Goal: Task Accomplishment & Management: Manage account settings

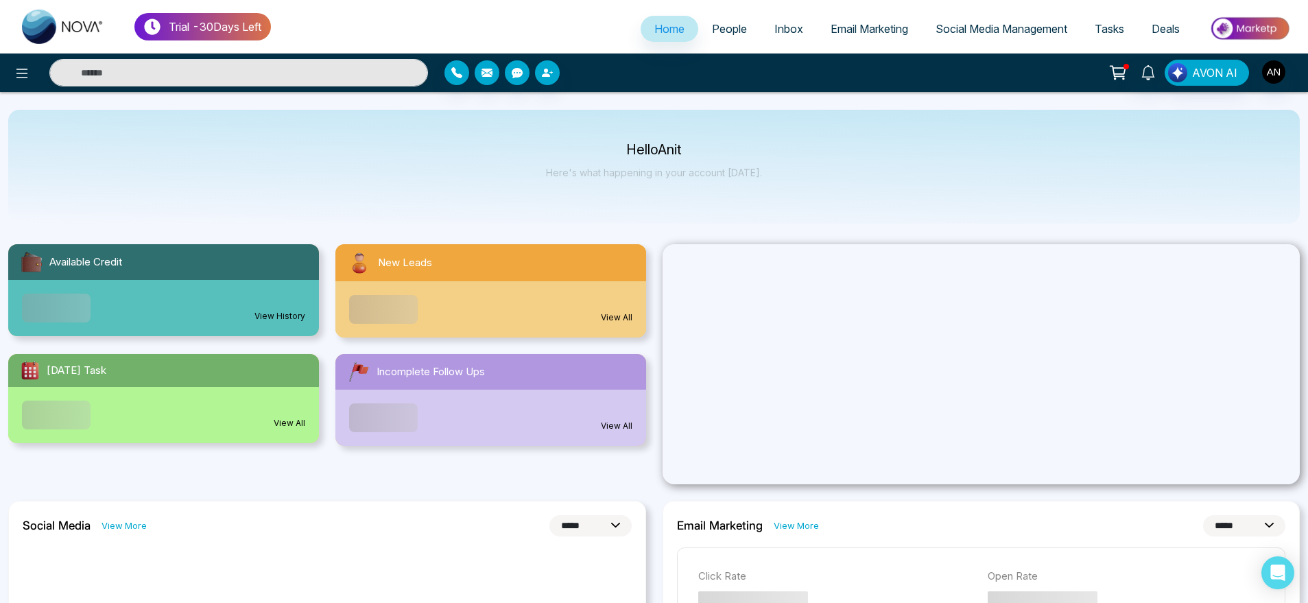
select select "*"
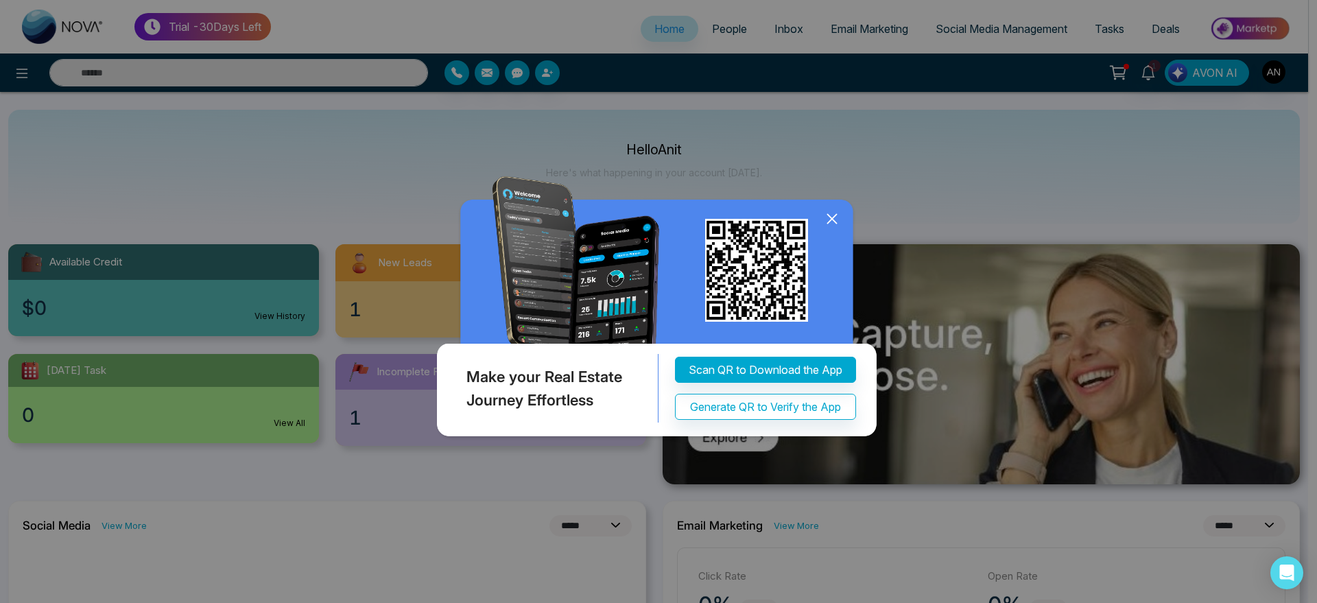
click at [836, 216] on icon at bounding box center [832, 219] width 21 height 21
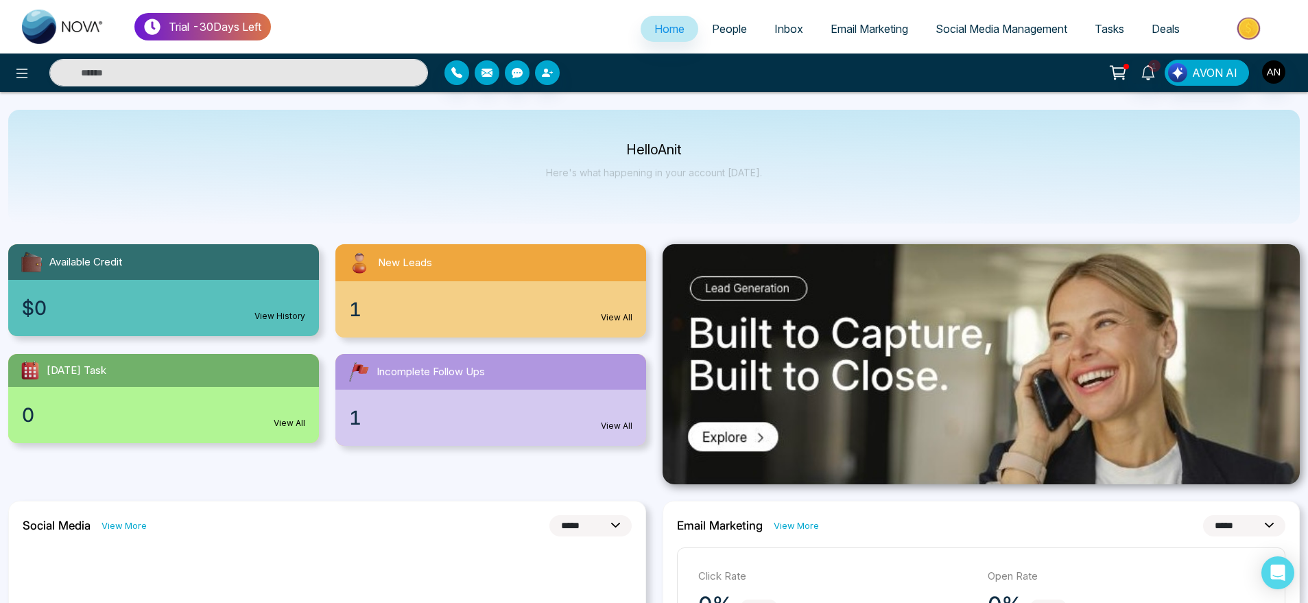
click at [724, 39] on link "People" at bounding box center [730, 29] width 62 height 26
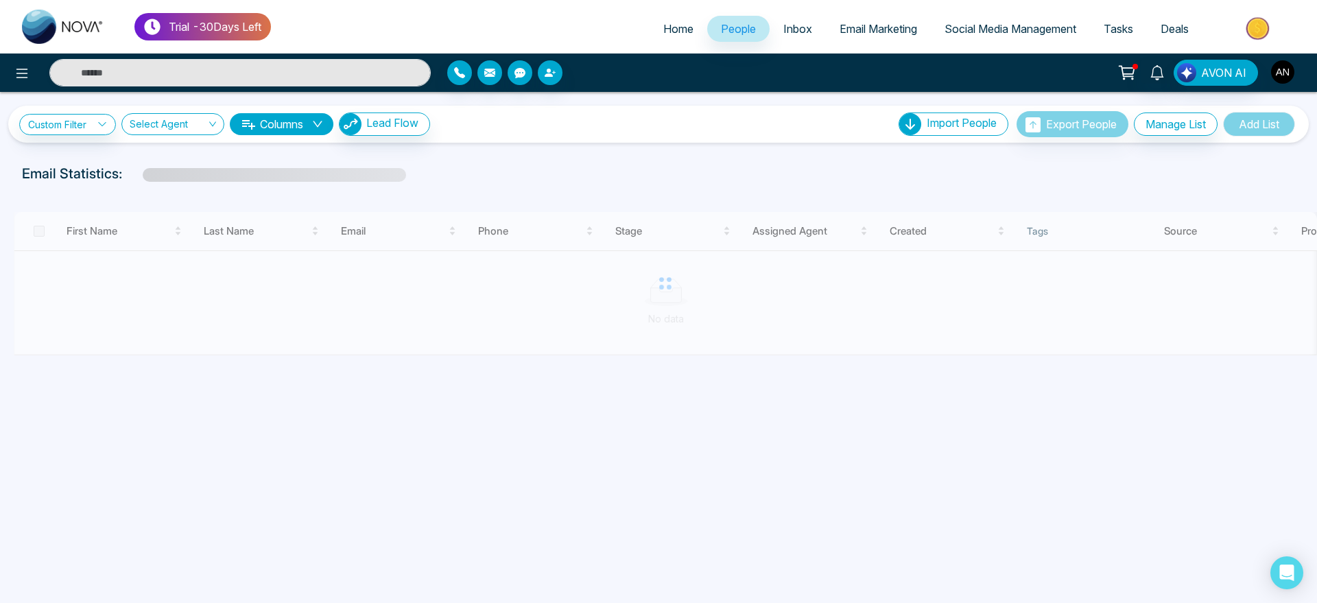
click at [1280, 60] on img "button" at bounding box center [1282, 71] width 23 height 23
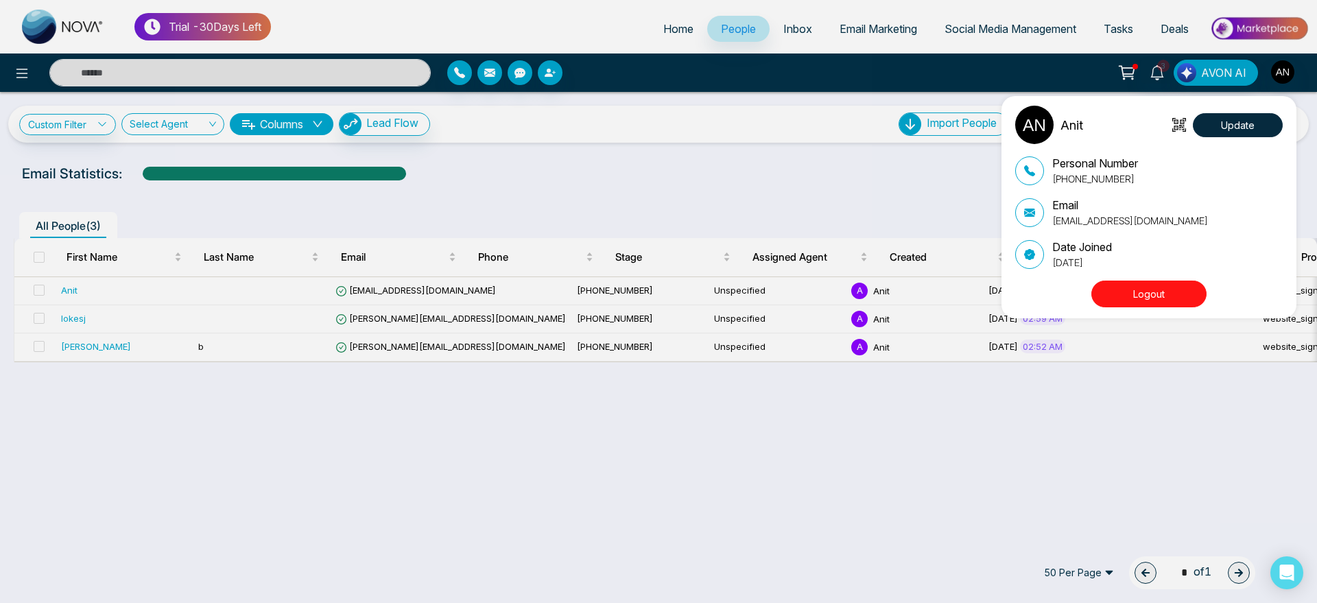
drag, startPoint x: 1054, startPoint y: 216, endPoint x: 1252, endPoint y: 204, distance: 198.0
click at [1252, 204] on div "Email anit+theme2@mmnovatech.com" at bounding box center [1150, 212] width 268 height 31
click at [697, 150] on div "Anit Update Personal Number +919930053035 Email anit+theme2@mmnovatech.com Date…" at bounding box center [658, 301] width 1317 height 603
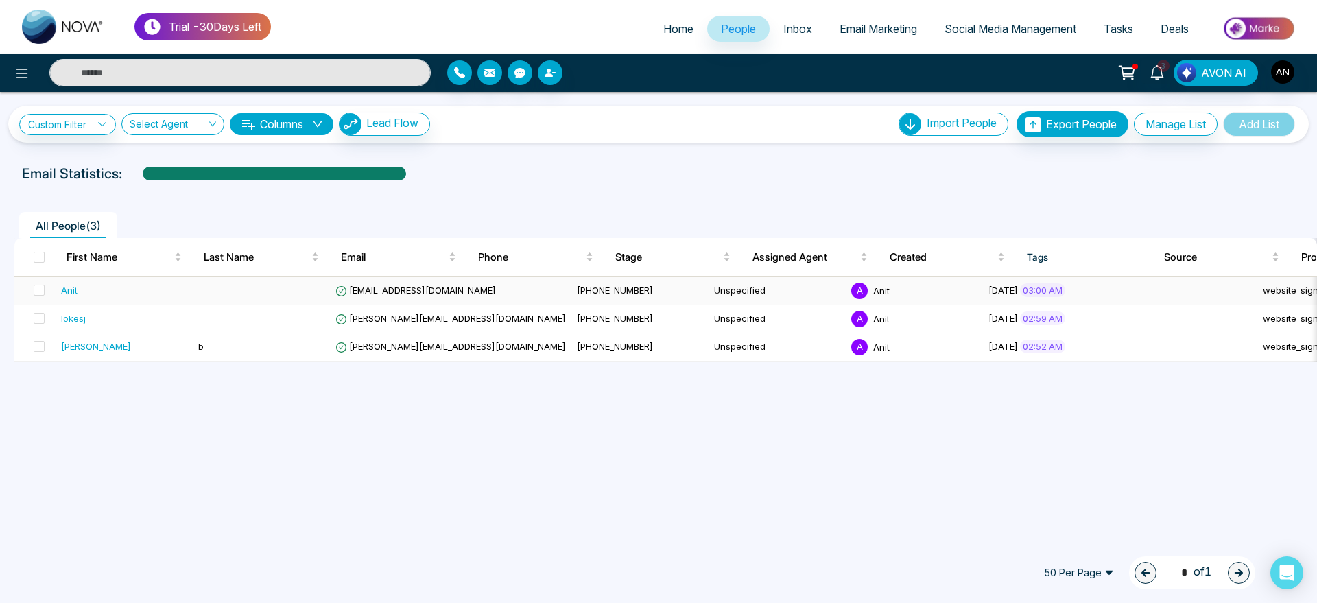
click at [236, 287] on td at bounding box center [261, 291] width 137 height 28
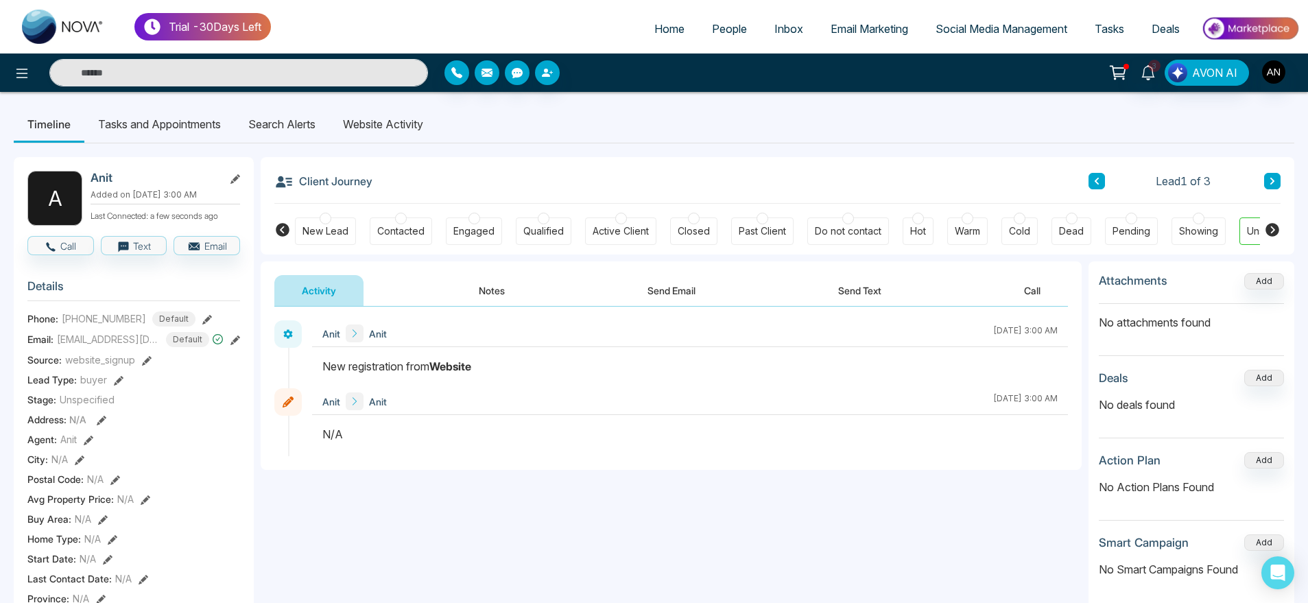
click at [284, 122] on li "Search Alerts" at bounding box center [282, 124] width 95 height 37
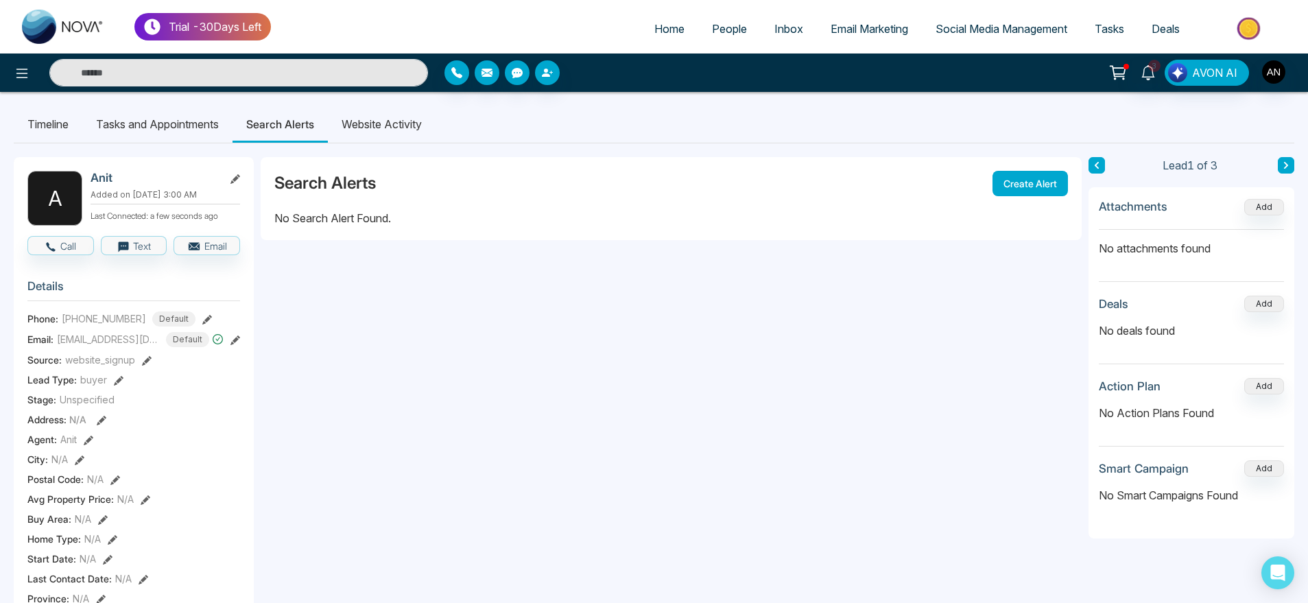
click at [375, 119] on li "Website Activity" at bounding box center [382, 124] width 108 height 37
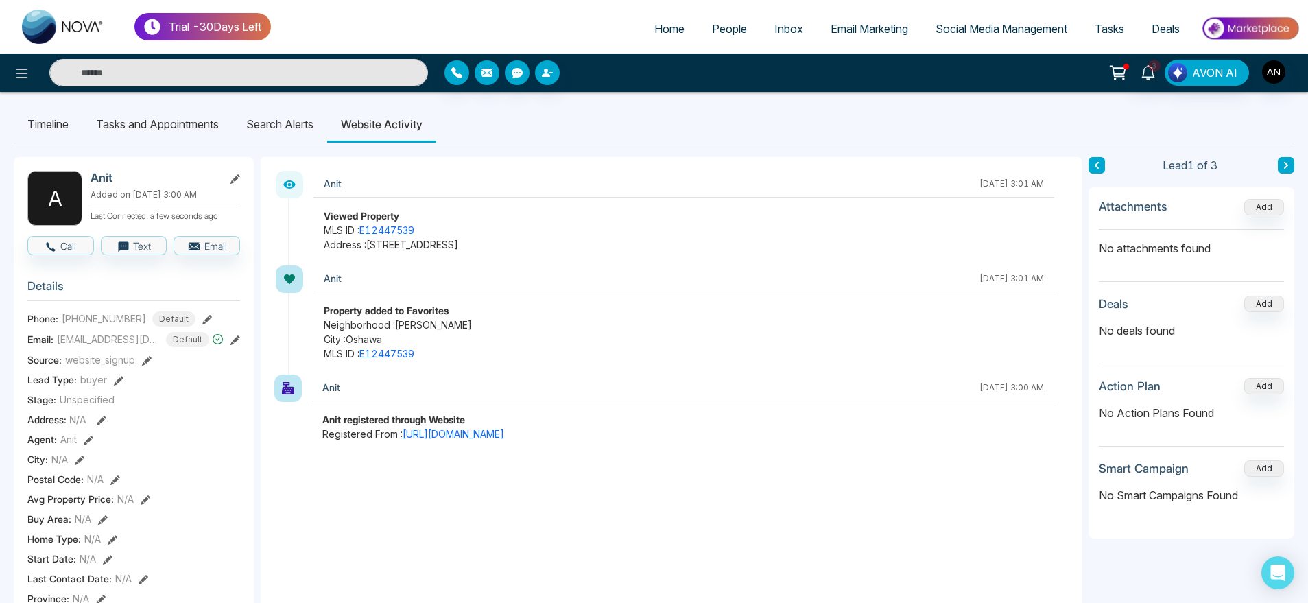
click at [288, 134] on li "Search Alerts" at bounding box center [280, 124] width 95 height 37
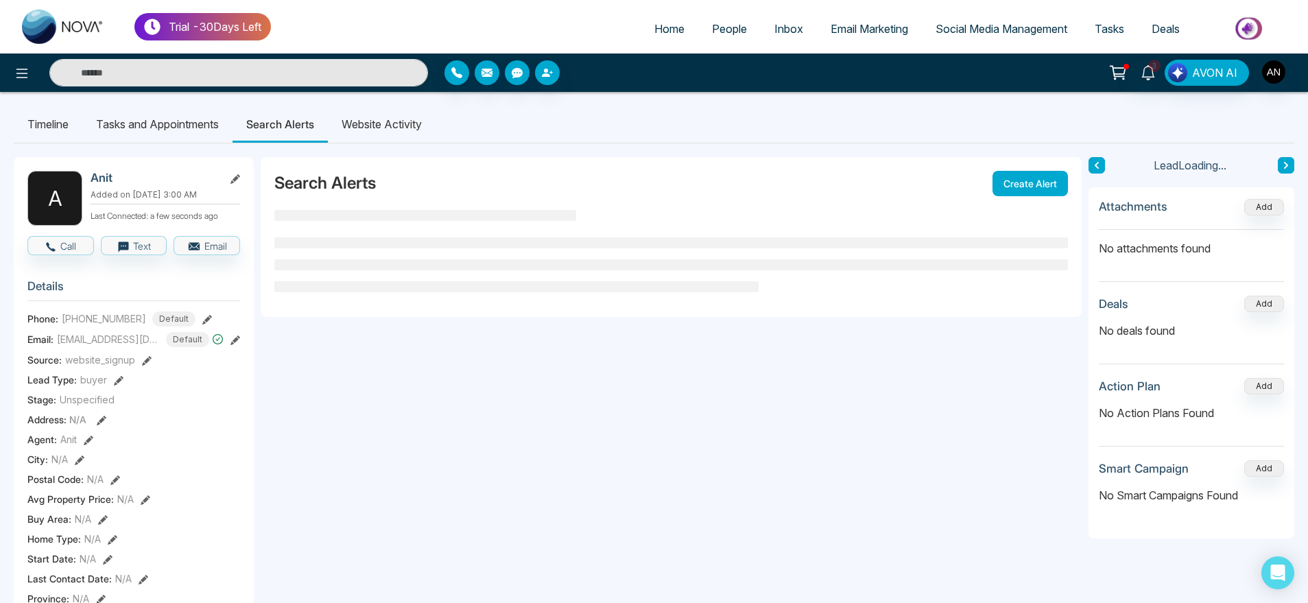
click at [376, 120] on li "Website Activity" at bounding box center [382, 124] width 108 height 37
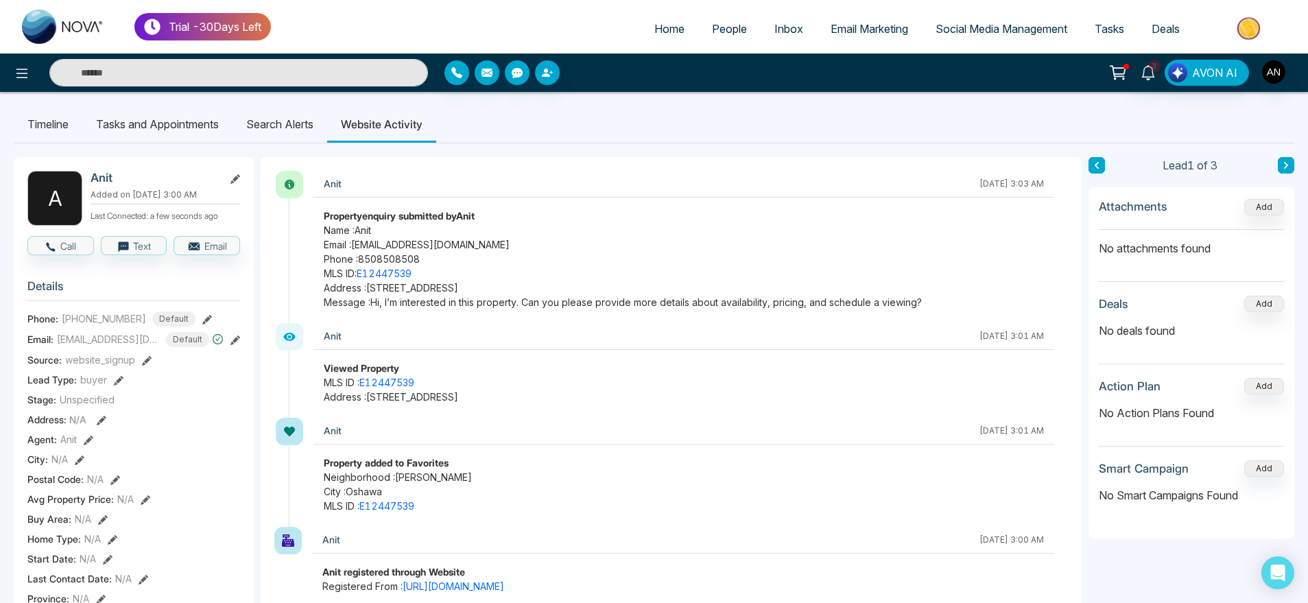
click at [298, 126] on li "Search Alerts" at bounding box center [280, 124] width 95 height 37
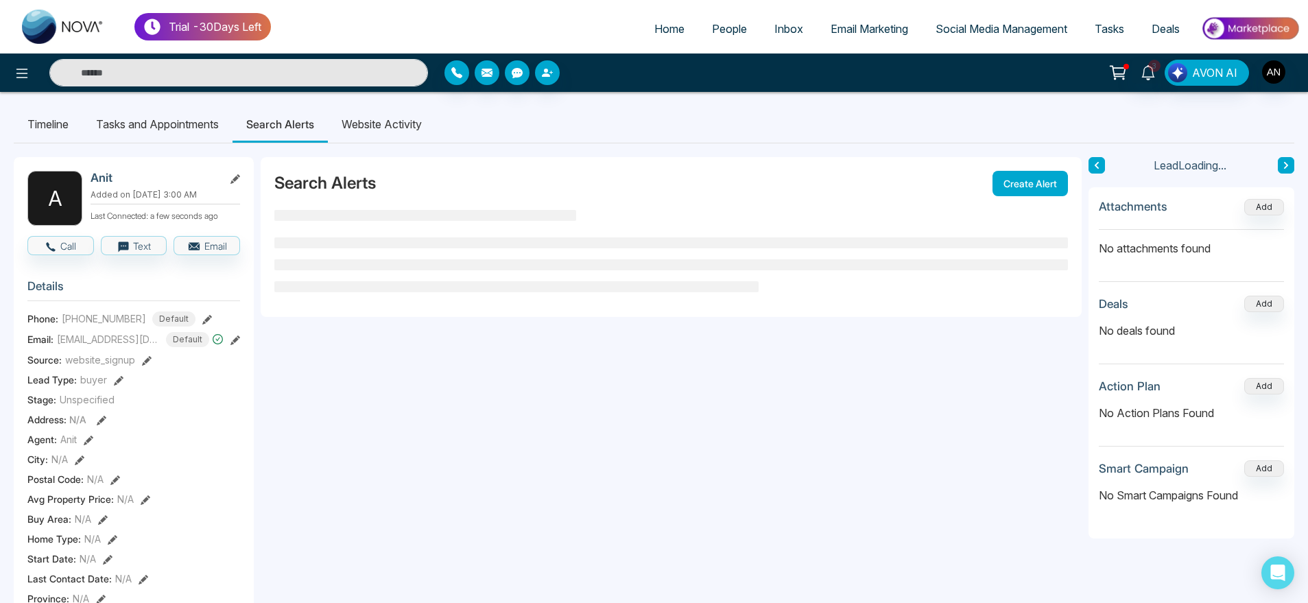
click at [373, 128] on li "Website Activity" at bounding box center [382, 124] width 108 height 37
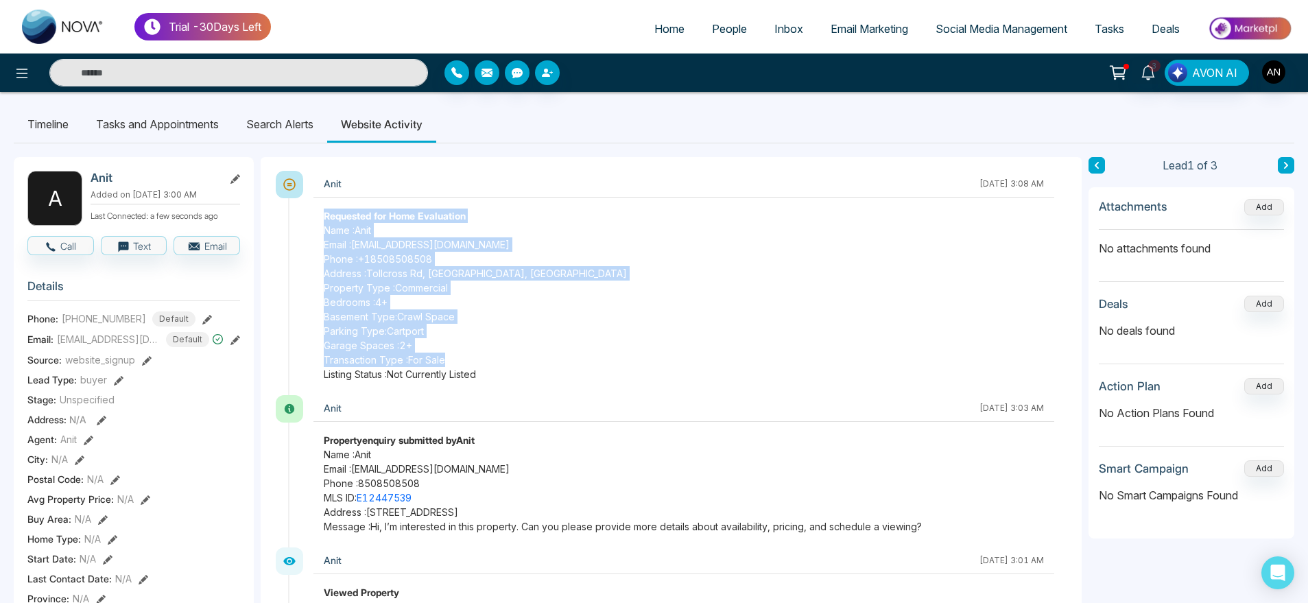
drag, startPoint x: 321, startPoint y: 215, endPoint x: 478, endPoint y: 364, distance: 216.0
click at [478, 364] on div "Requested for Home Evaluation Name : Anit Email : anit@mmnovatech.com Phone : +…" at bounding box center [684, 295] width 741 height 173
click at [478, 364] on span "Transaction Type : For Sale" at bounding box center [684, 360] width 720 height 14
drag, startPoint x: 478, startPoint y: 364, endPoint x: 340, endPoint y: 197, distance: 216.4
click at [340, 197] on div "Anit October 7 2025 | 3:08 AM Requested for Home Evaluation Name : Anit Email :…" at bounding box center [684, 276] width 741 height 211
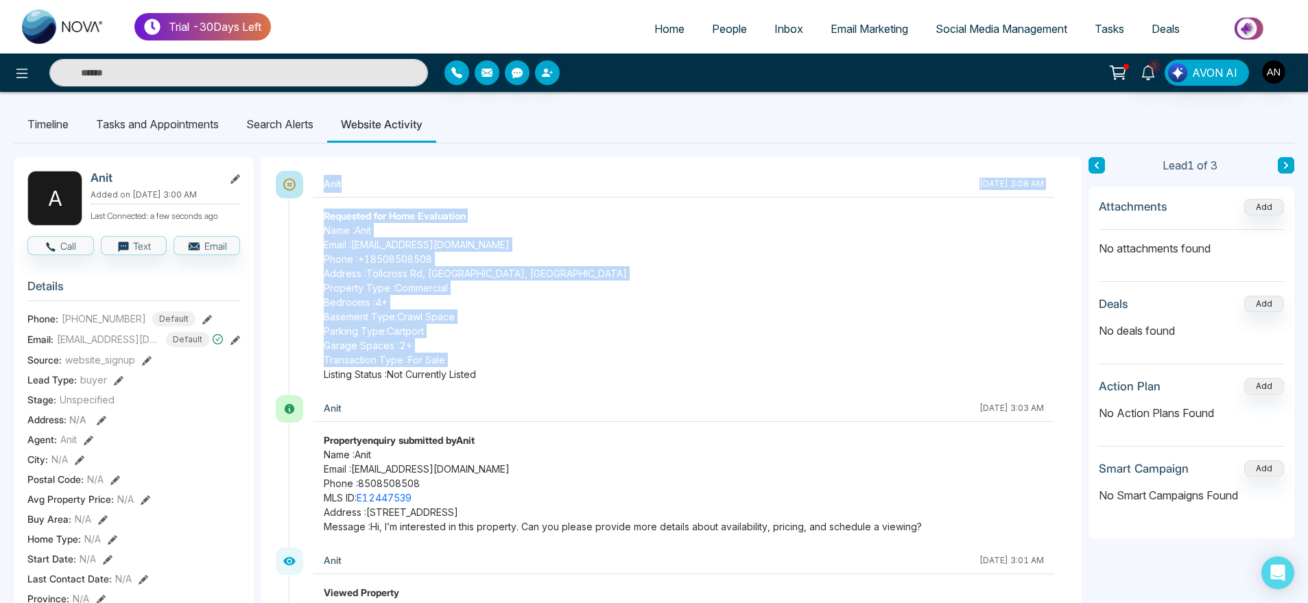
click at [469, 310] on span "Basement Type: Crawl Space" at bounding box center [684, 316] width 720 height 14
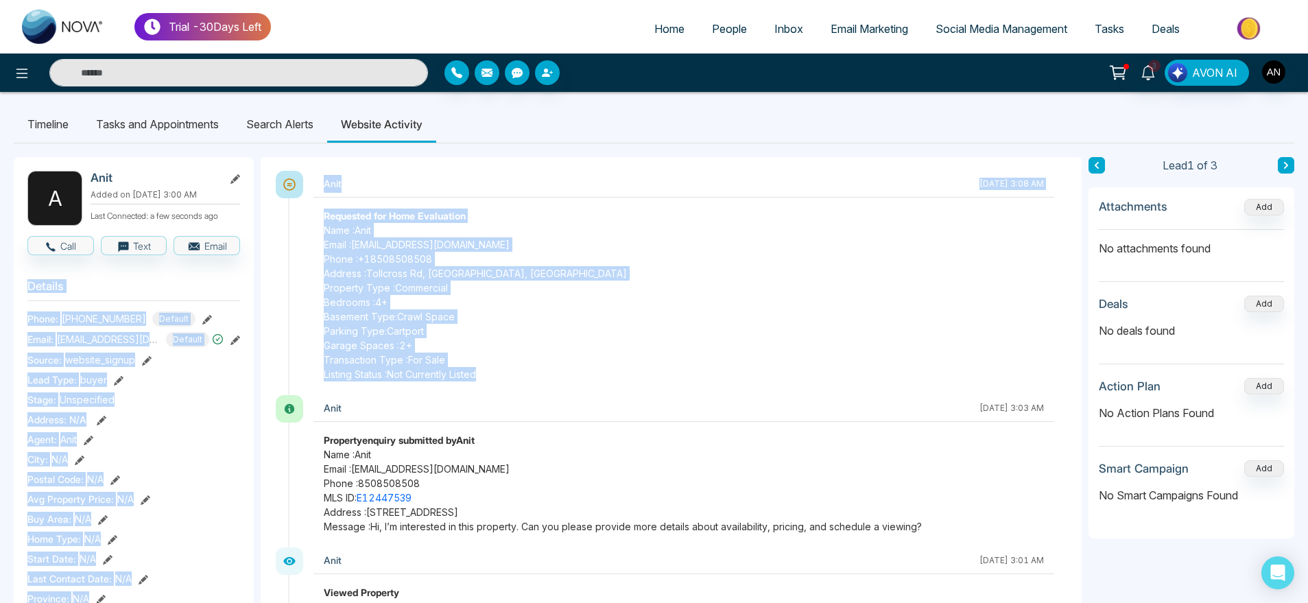
drag, startPoint x: 519, startPoint y: 388, endPoint x: 255, endPoint y: 247, distance: 300.2
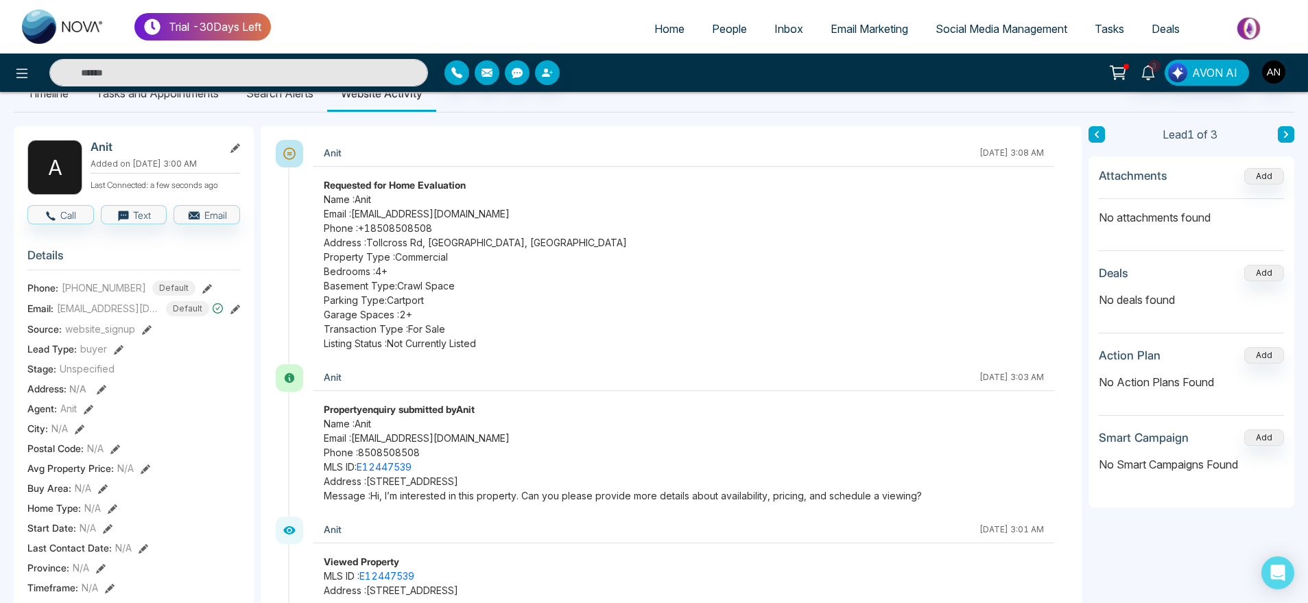
click at [644, 378] on div "Anit" at bounding box center [648, 377] width 649 height 18
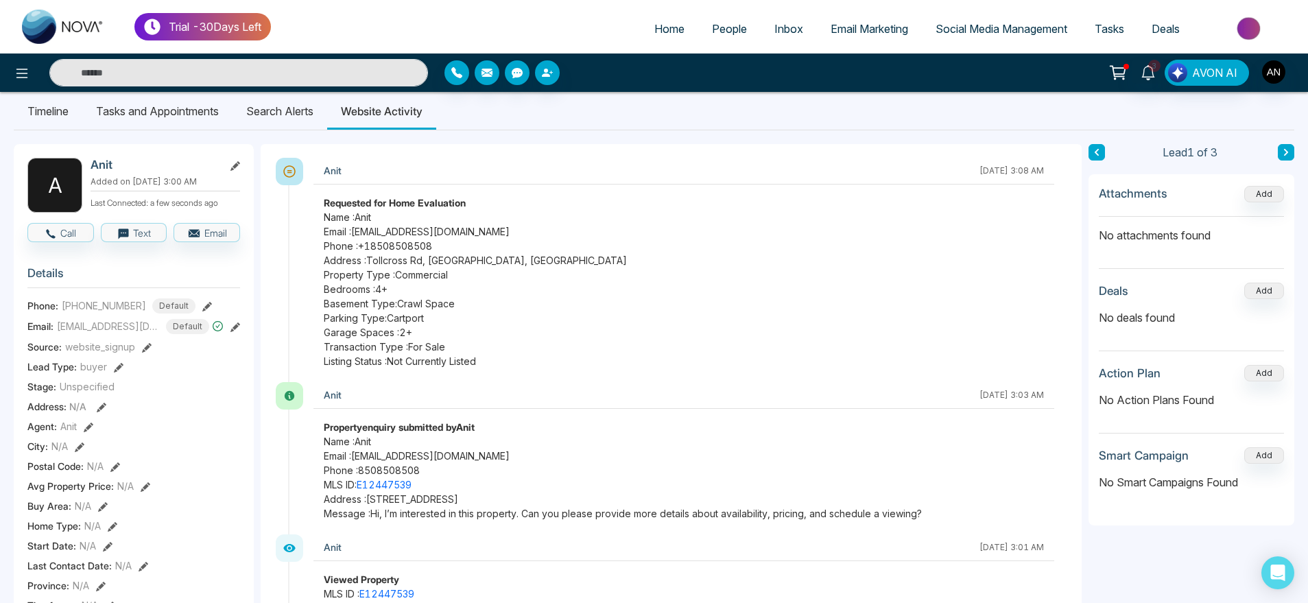
scroll to position [0, 0]
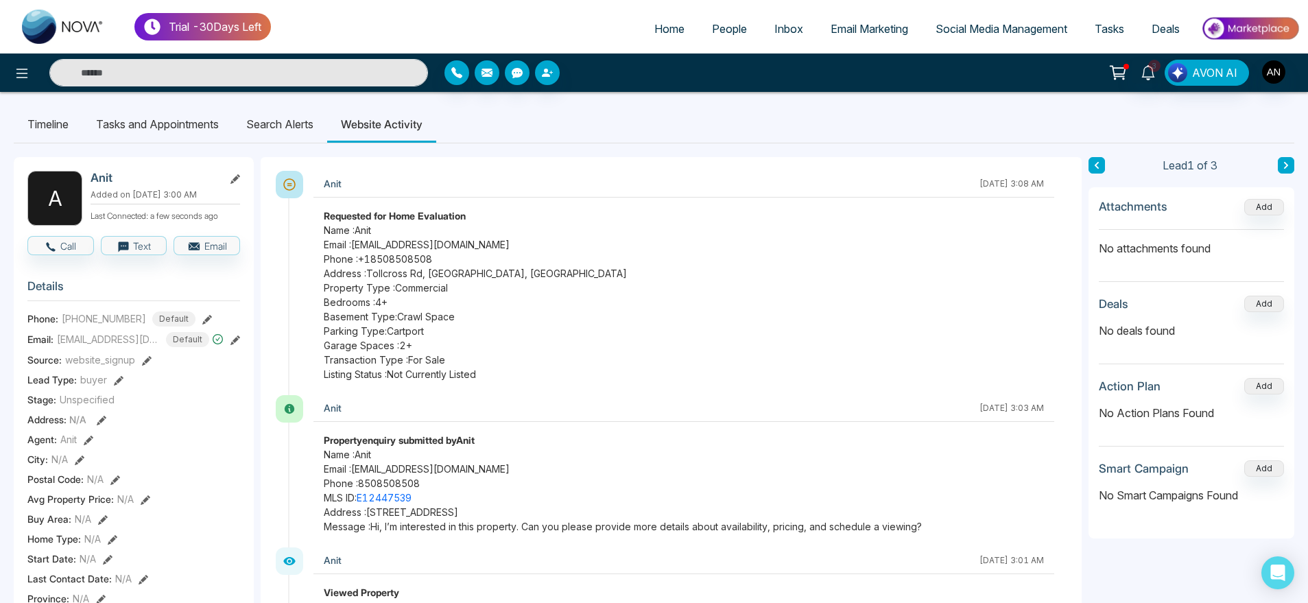
click at [313, 128] on li "Search Alerts" at bounding box center [280, 124] width 95 height 37
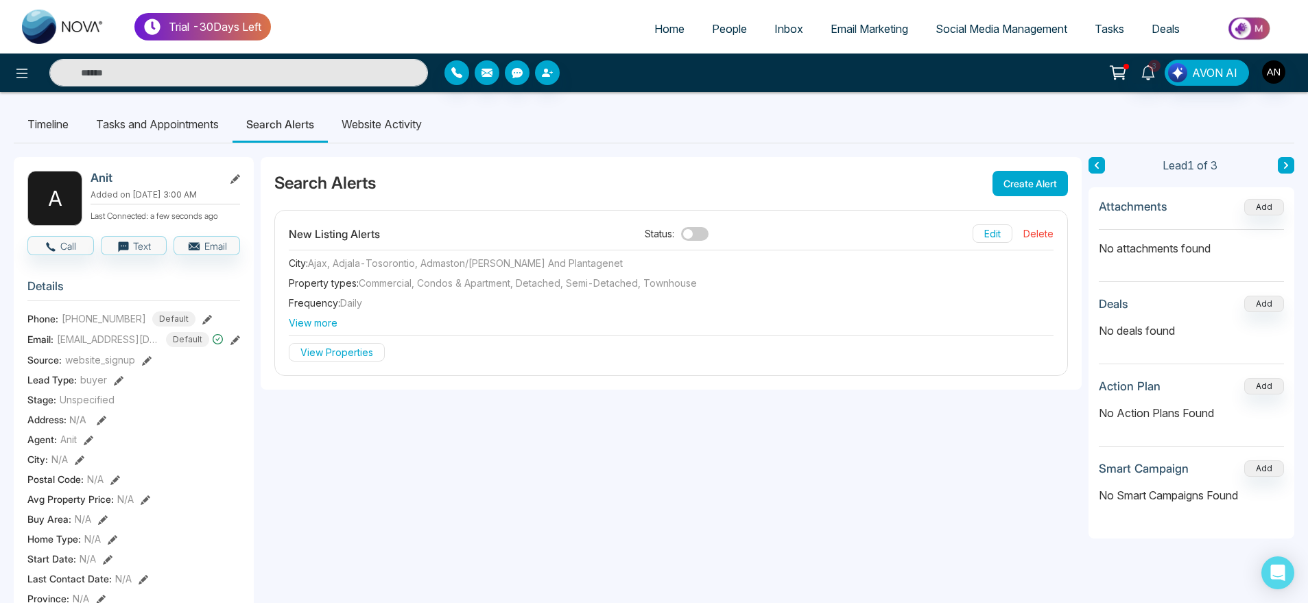
click at [312, 329] on span "View more" at bounding box center [671, 323] width 765 height 14
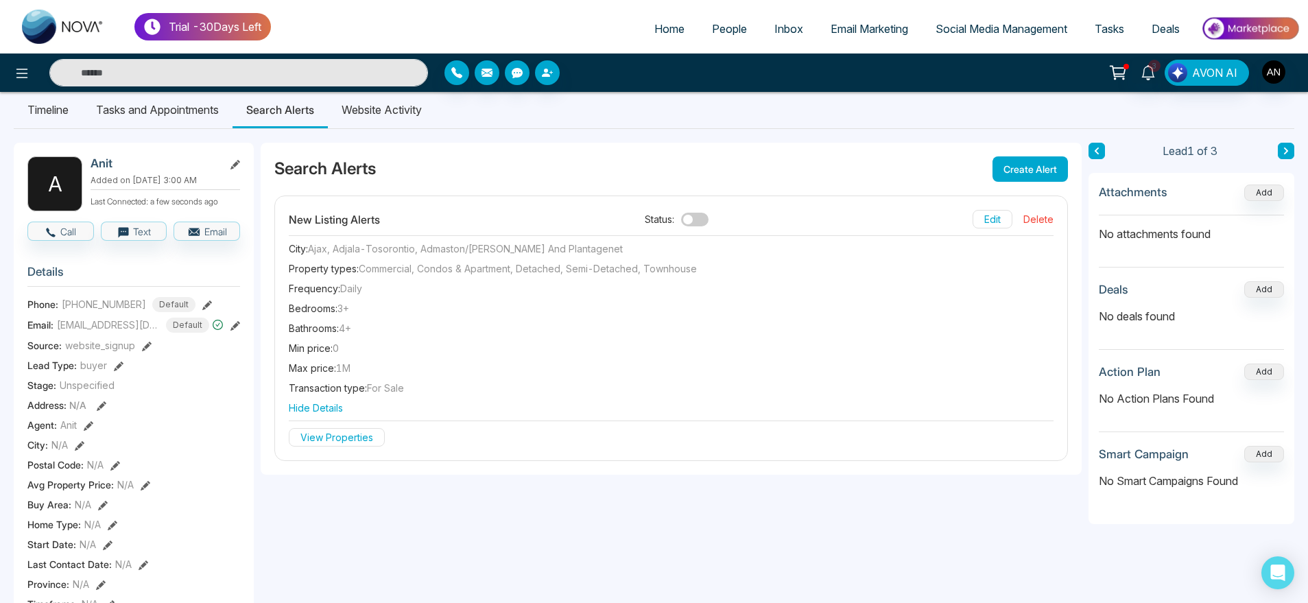
scroll to position [7, 0]
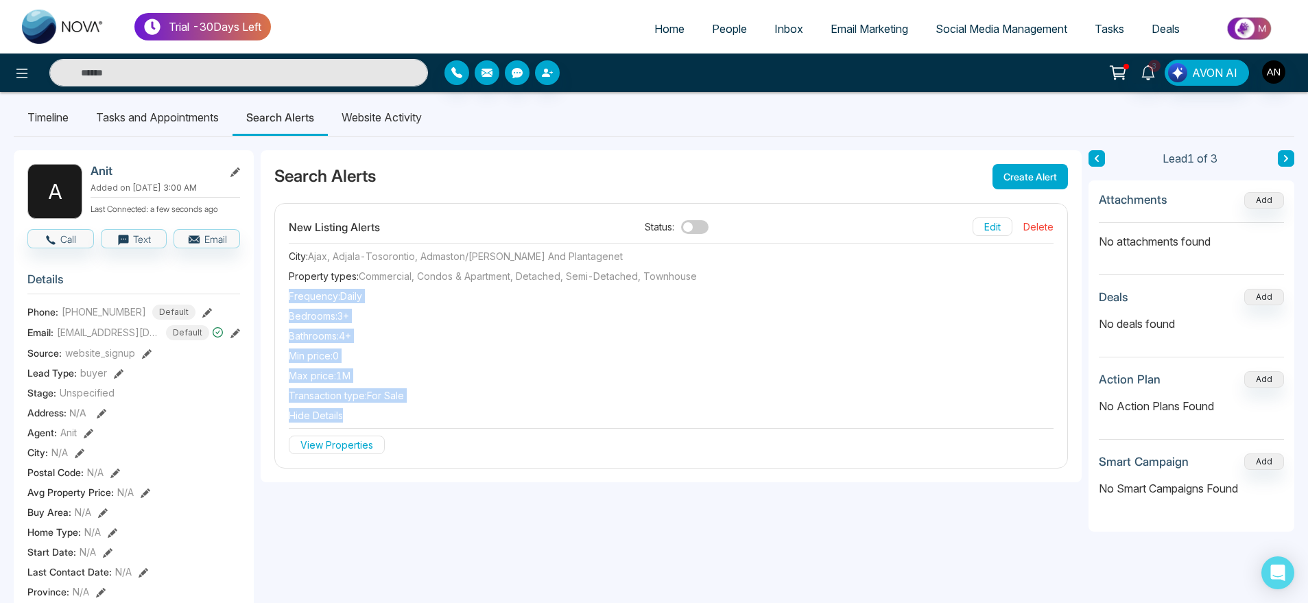
drag, startPoint x: 430, startPoint y: 408, endPoint x: 260, endPoint y: 304, distance: 198.6
click at [396, 349] on div "Min price : 0" at bounding box center [671, 356] width 765 height 14
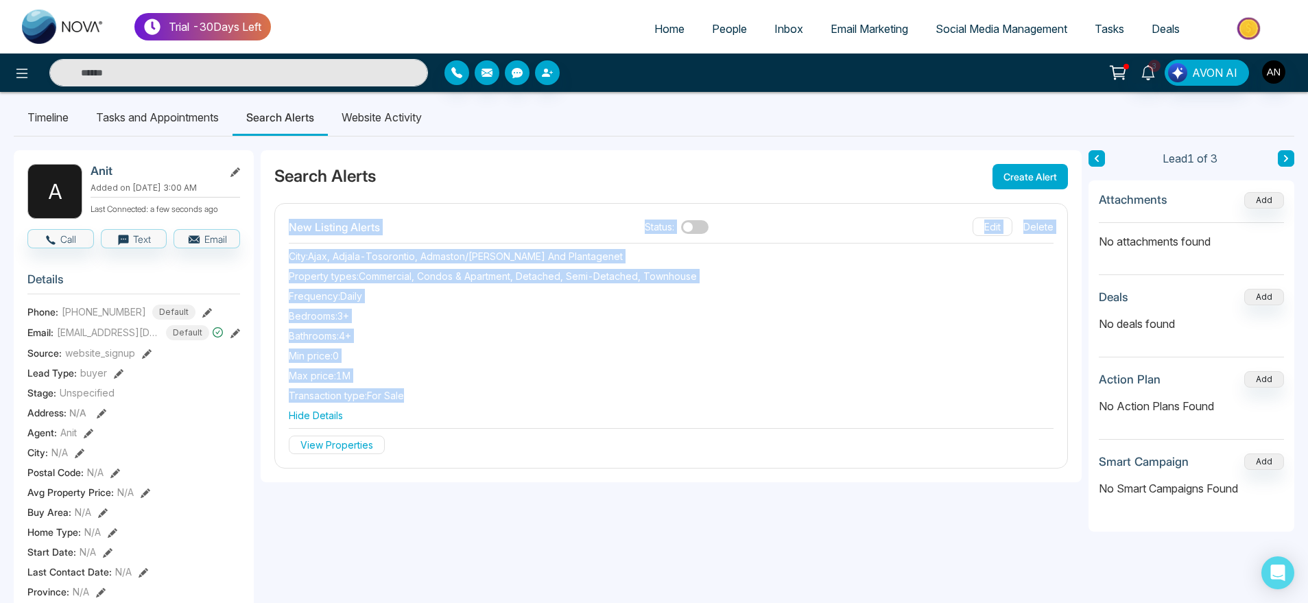
drag, startPoint x: 413, startPoint y: 397, endPoint x: 278, endPoint y: 242, distance: 205.7
click at [278, 242] on div "New Listing Alerts Status: Edit Delete City : Ajax, Adjala-Tosorontio, Admaston…" at bounding box center [671, 336] width 793 height 264
click at [338, 316] on span "Bedrooms :" at bounding box center [313, 316] width 49 height 12
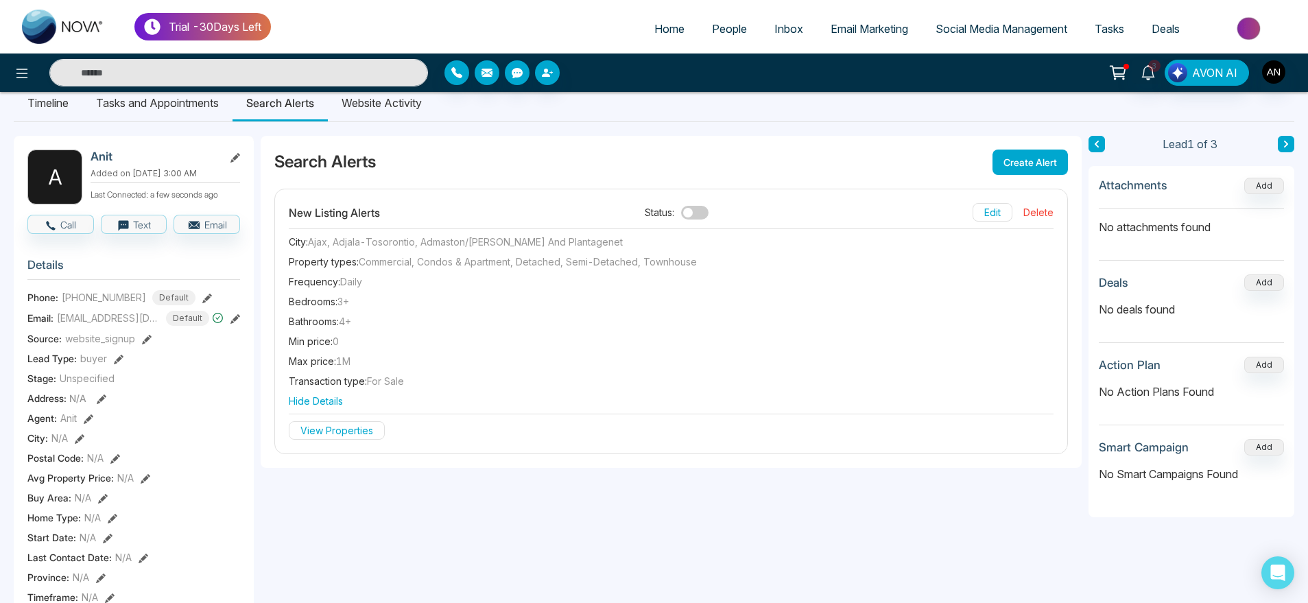
scroll to position [0, 0]
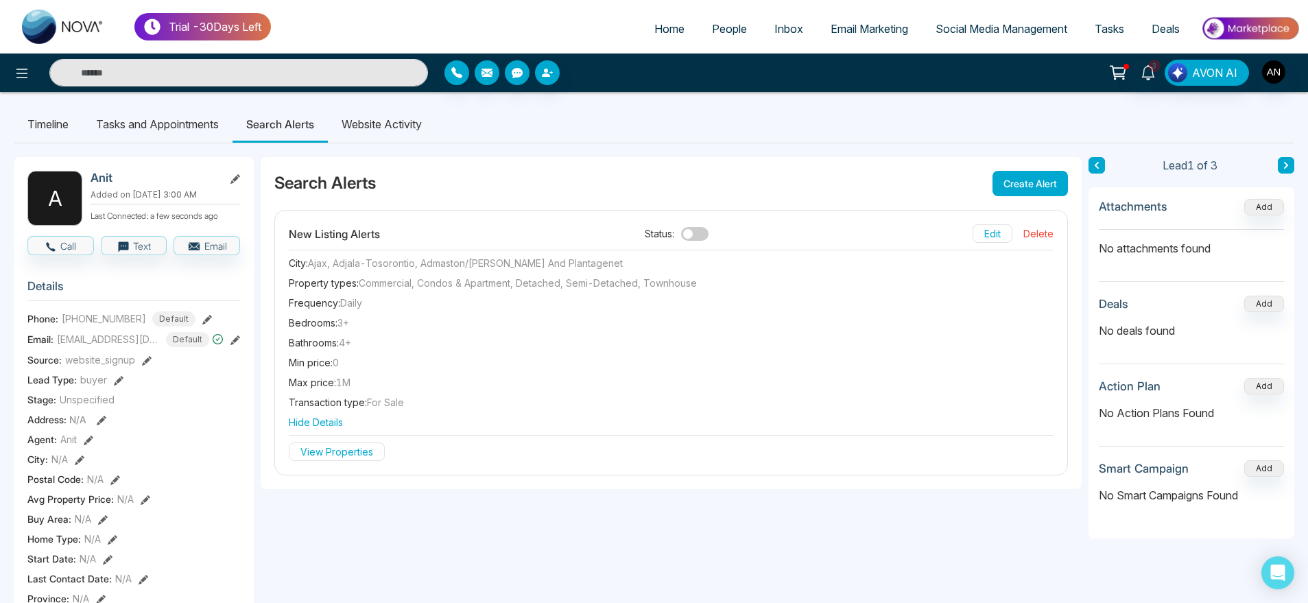
click at [993, 235] on button "Edit" at bounding box center [993, 233] width 40 height 19
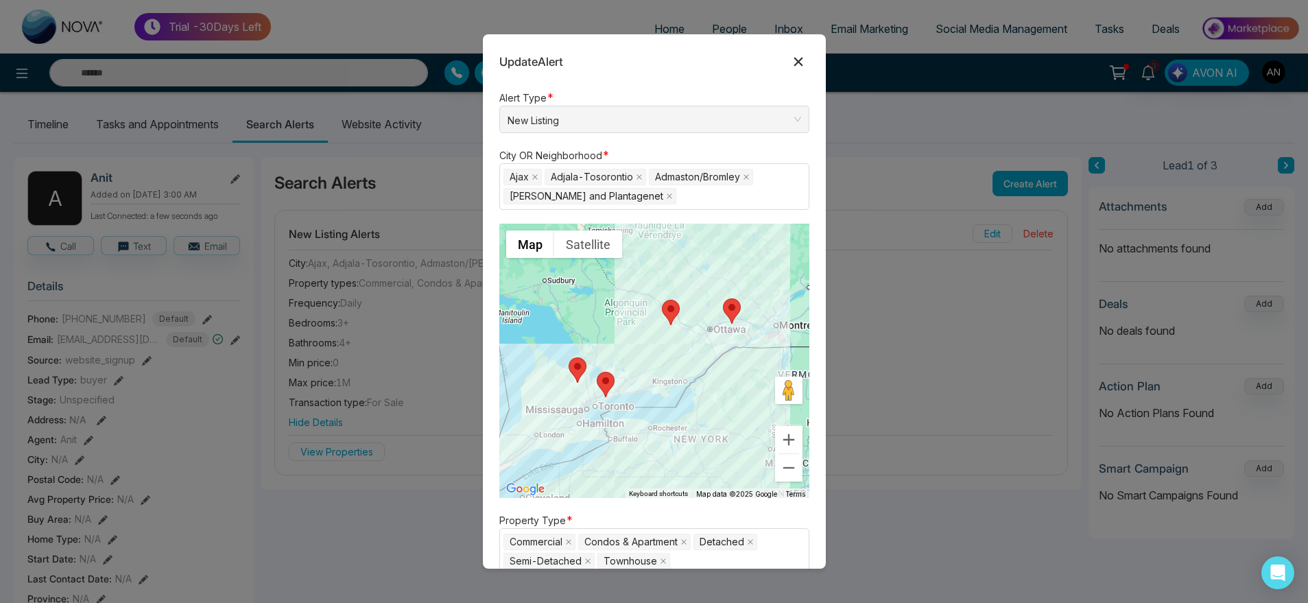
click at [788, 70] on button at bounding box center [799, 62] width 22 height 22
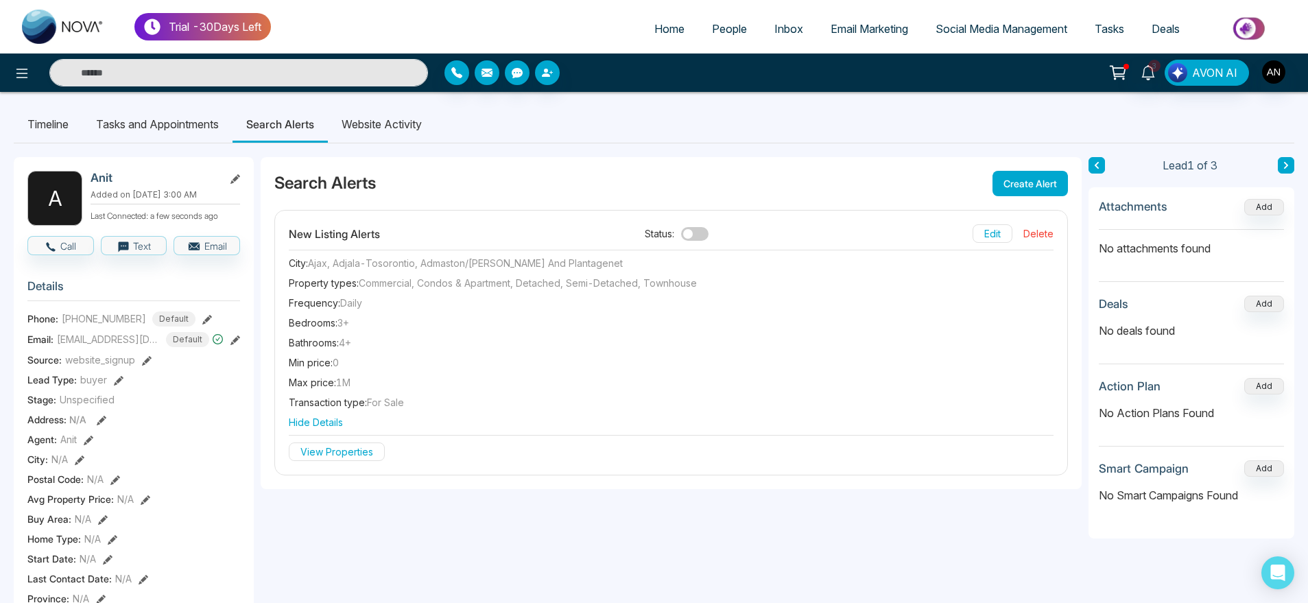
click at [419, 131] on li "Website Activity" at bounding box center [382, 124] width 108 height 37
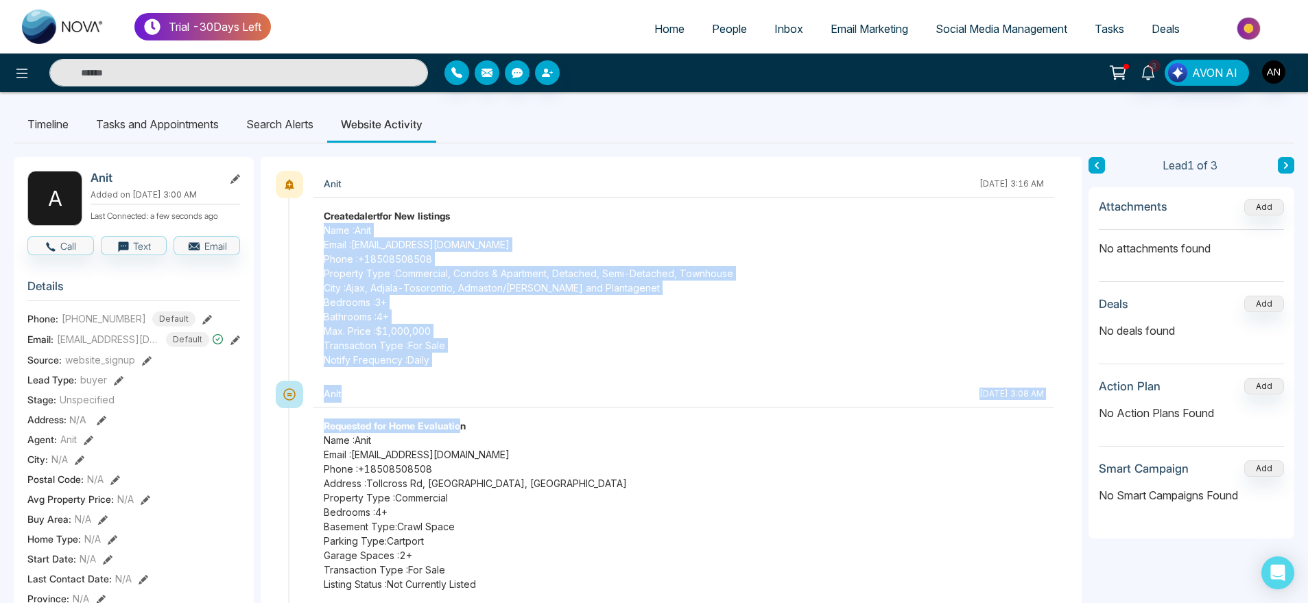
drag, startPoint x: 325, startPoint y: 229, endPoint x: 462, endPoint y: 420, distance: 235.0
click at [462, 420] on div "Anit October 7 2025 | 3:16 AM Created alert for New listings Name : Anit Email …" at bounding box center [671, 606] width 794 height 871
click at [509, 337] on span "Max. Price : $1,000,000" at bounding box center [684, 331] width 720 height 14
drag, startPoint x: 434, startPoint y: 368, endPoint x: 276, endPoint y: 222, distance: 215.1
click at [276, 222] on div "Anit October 7 2025 | 3:16 AM Created alert for New listings Name : Anit Email …" at bounding box center [671, 606] width 794 height 871
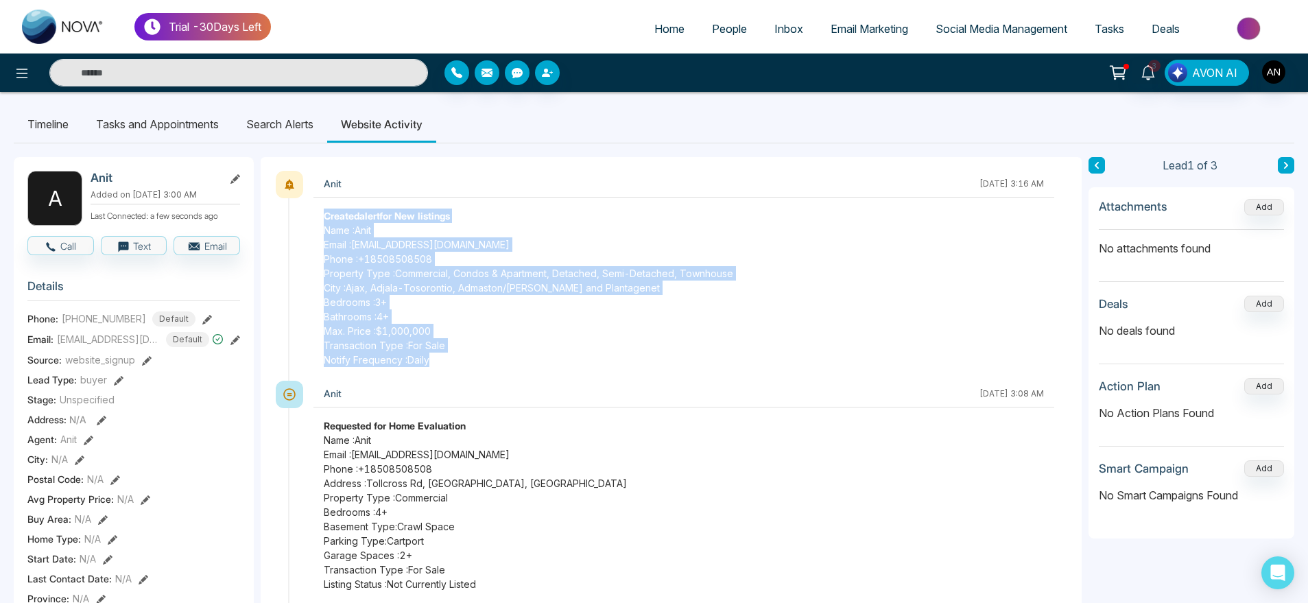
click at [276, 222] on div "Anit October 7 2025 | 3:16 AM Created alert for New listings Name : Anit Email …" at bounding box center [671, 606] width 794 height 871
drag, startPoint x: 440, startPoint y: 355, endPoint x: 270, endPoint y: 210, distance: 223.3
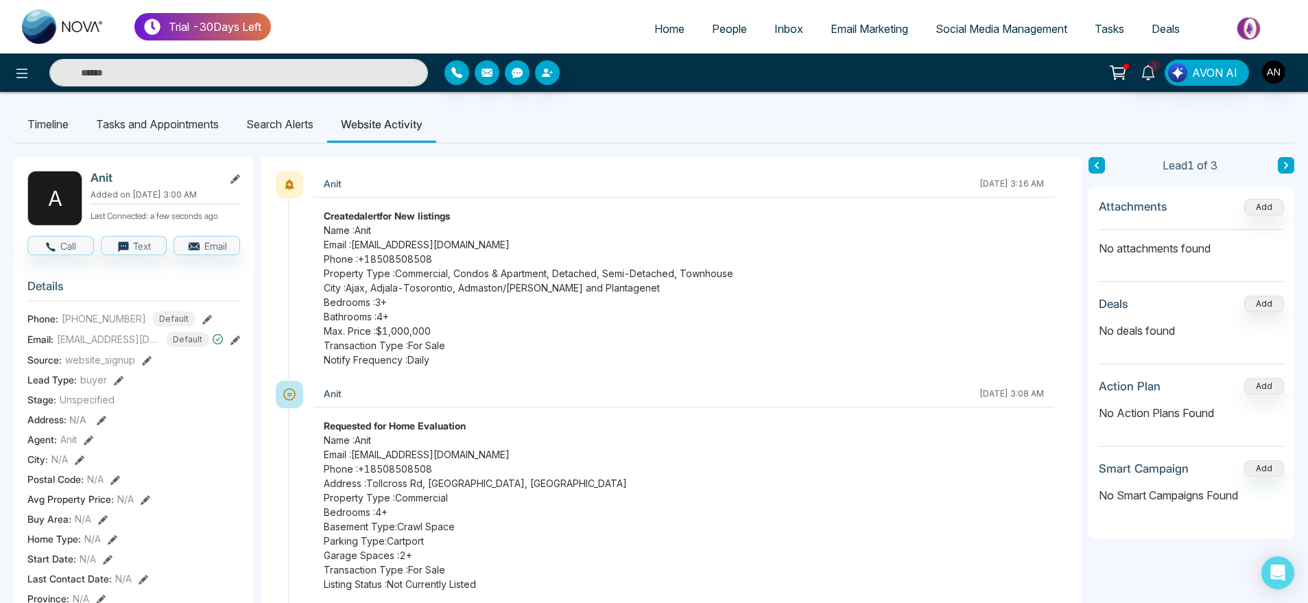
click at [291, 130] on li "Search Alerts" at bounding box center [280, 124] width 95 height 37
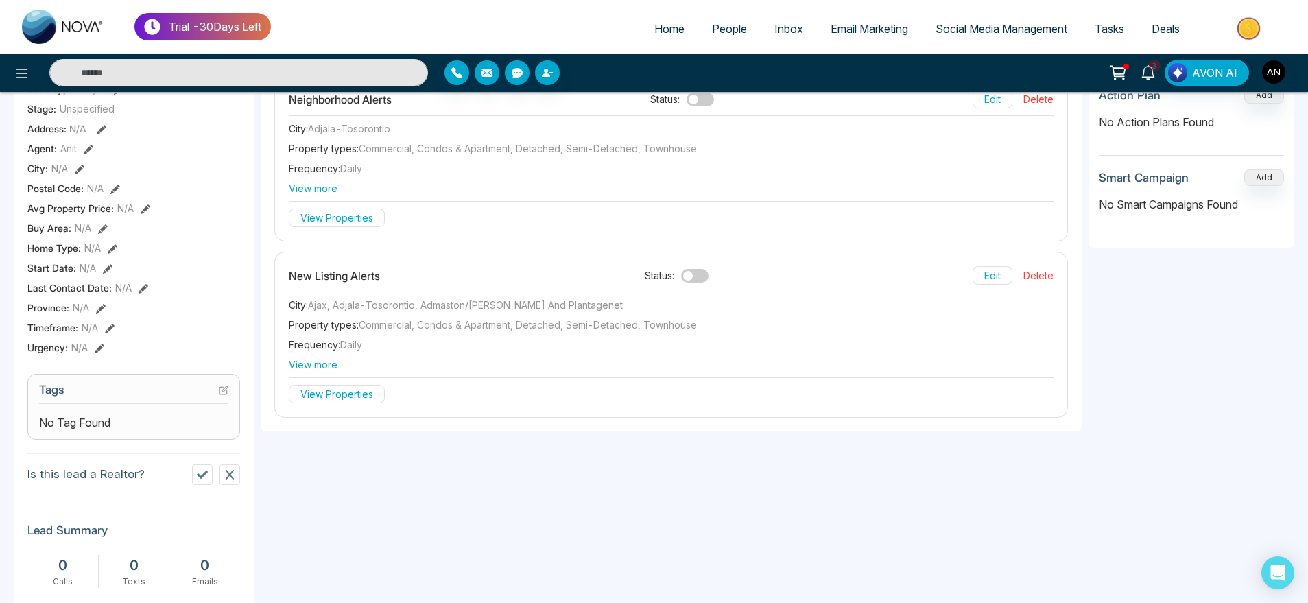
scroll to position [285, 0]
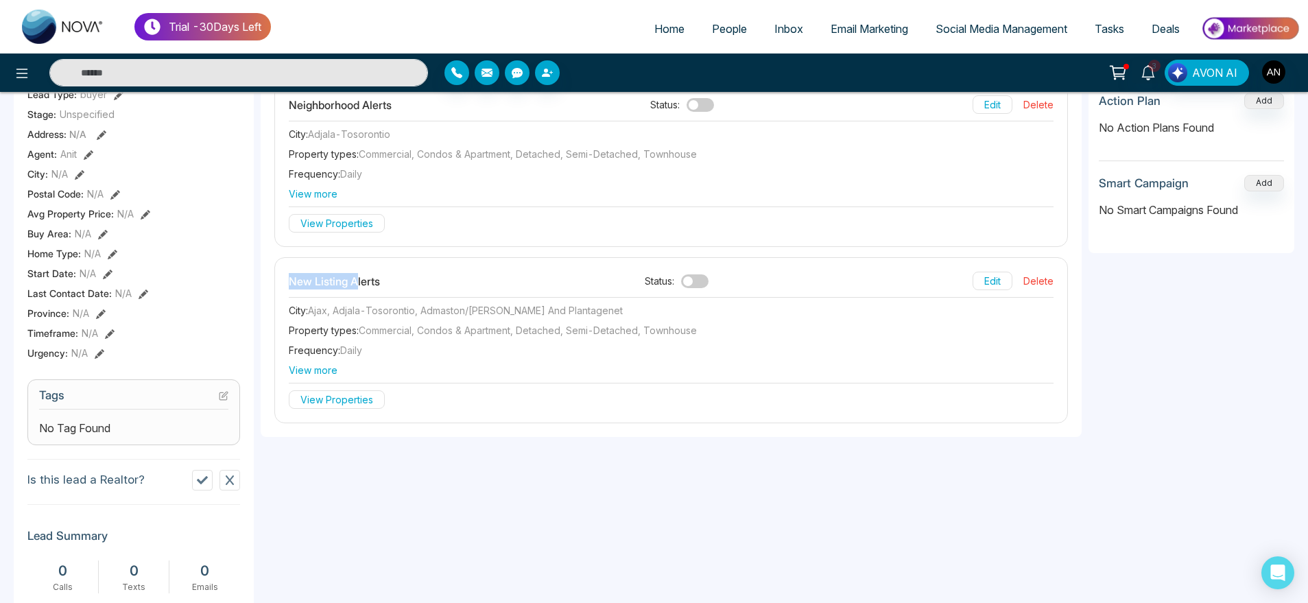
drag, startPoint x: 276, startPoint y: 285, endPoint x: 363, endPoint y: 283, distance: 87.2
click at [363, 283] on div "New Listing Alerts Status: Edit Delete City : Ajax, Adjala-Tosorontio, Admaston…" at bounding box center [671, 340] width 793 height 165
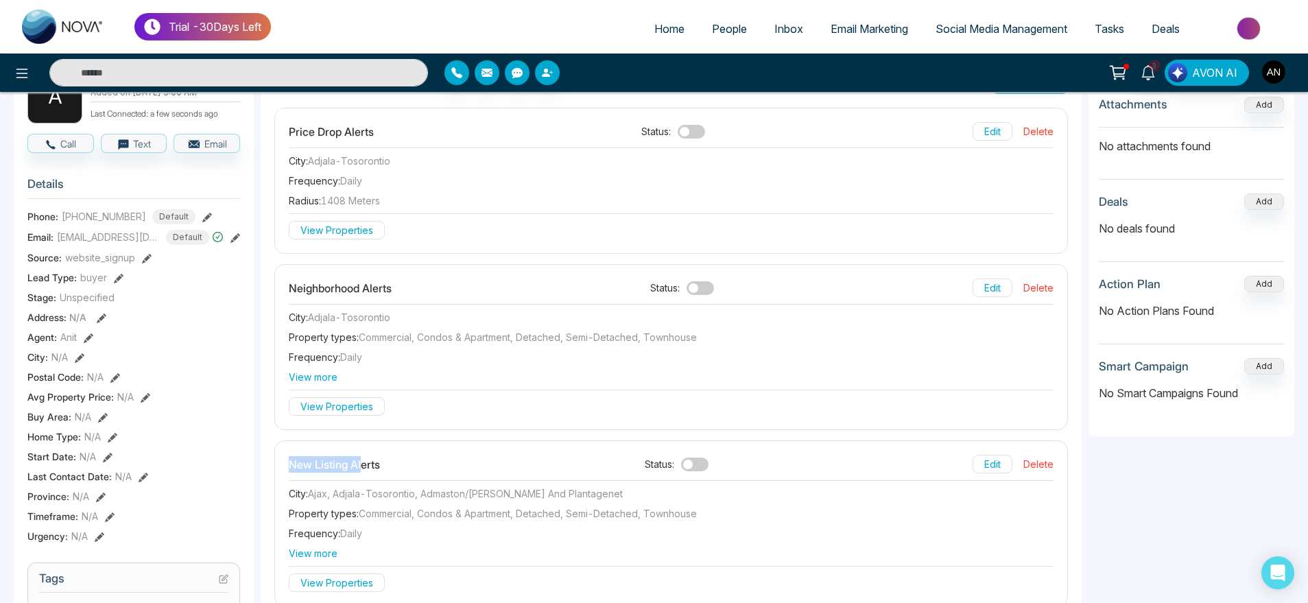
scroll to position [100, 0]
click at [305, 380] on span "View more" at bounding box center [671, 379] width 765 height 14
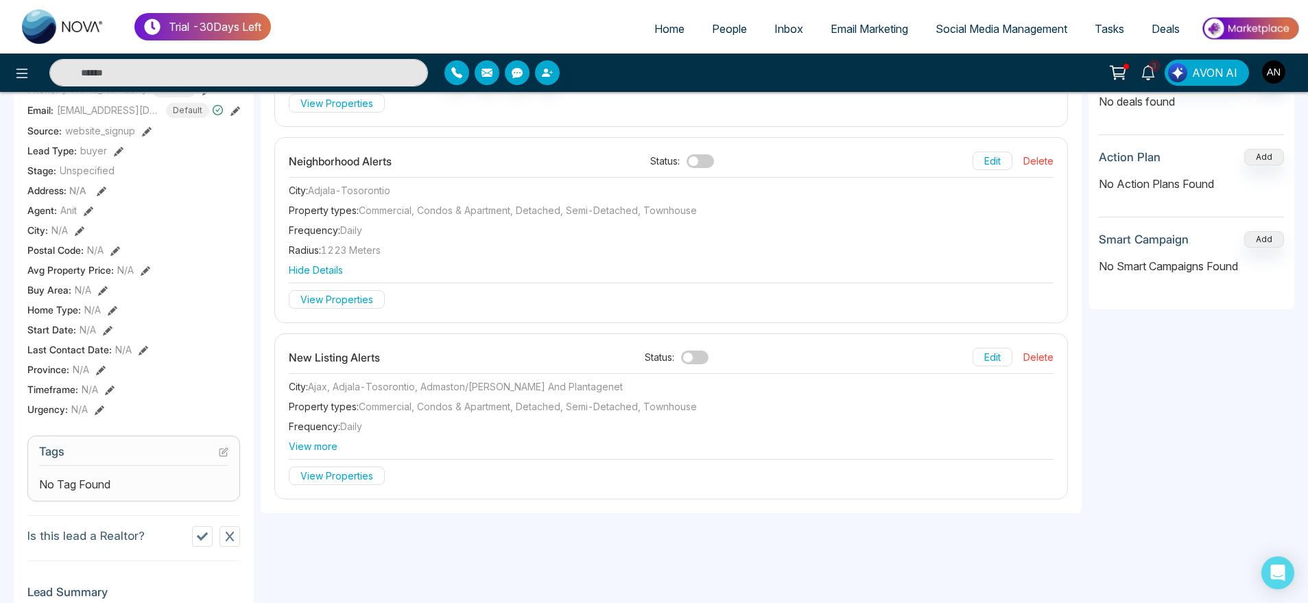
scroll to position [231, 0]
click at [332, 445] on span "View more" at bounding box center [671, 445] width 765 height 14
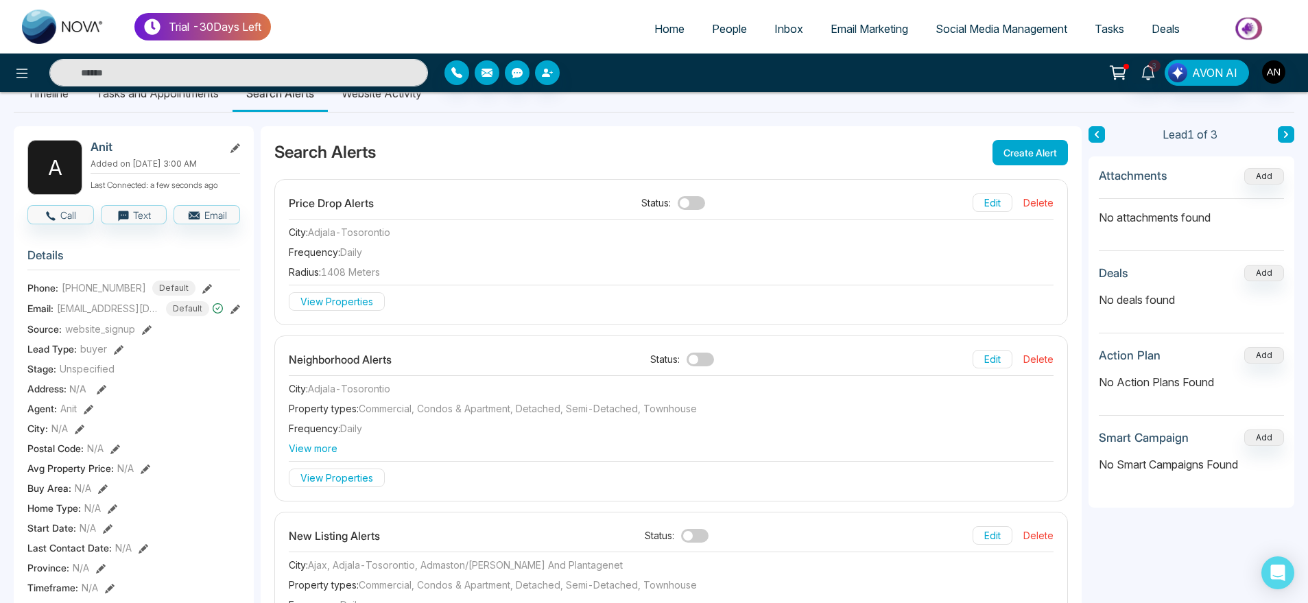
scroll to position [0, 0]
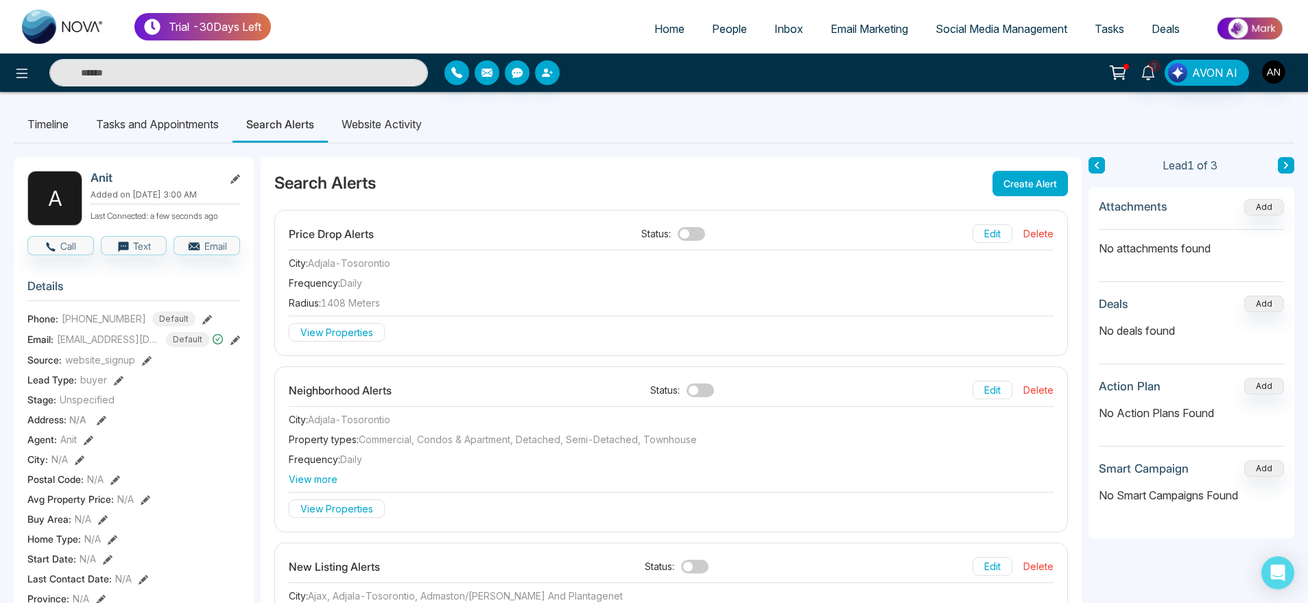
click at [418, 124] on li "Website Activity" at bounding box center [382, 124] width 108 height 37
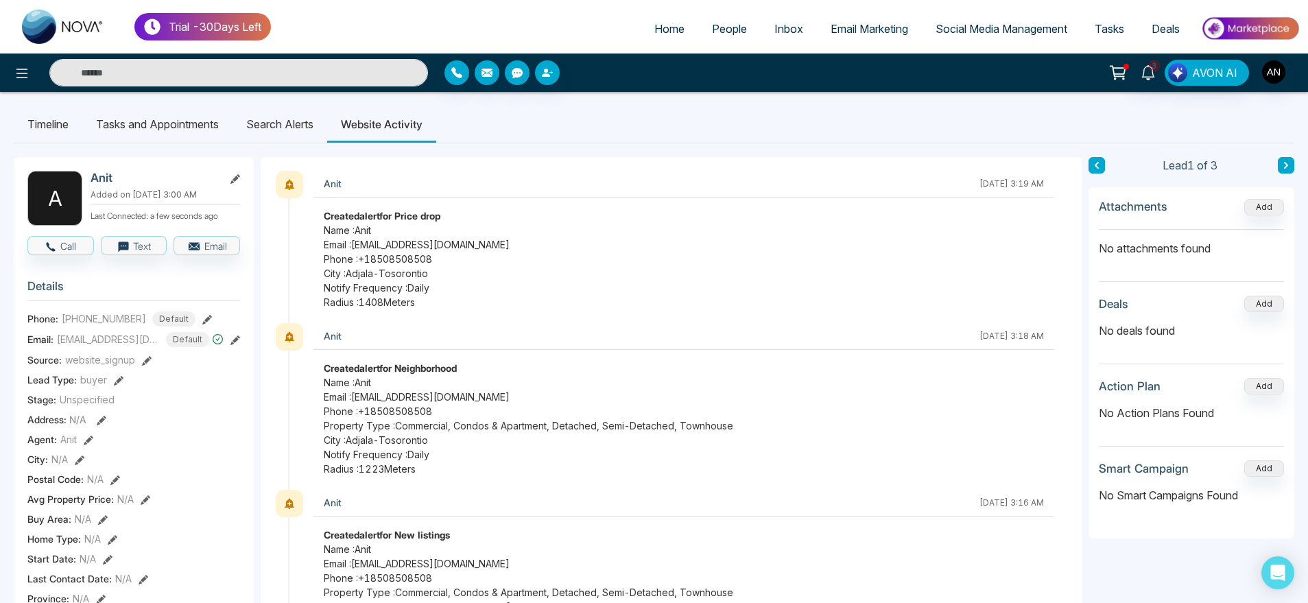
click at [272, 137] on li "Search Alerts" at bounding box center [280, 124] width 95 height 37
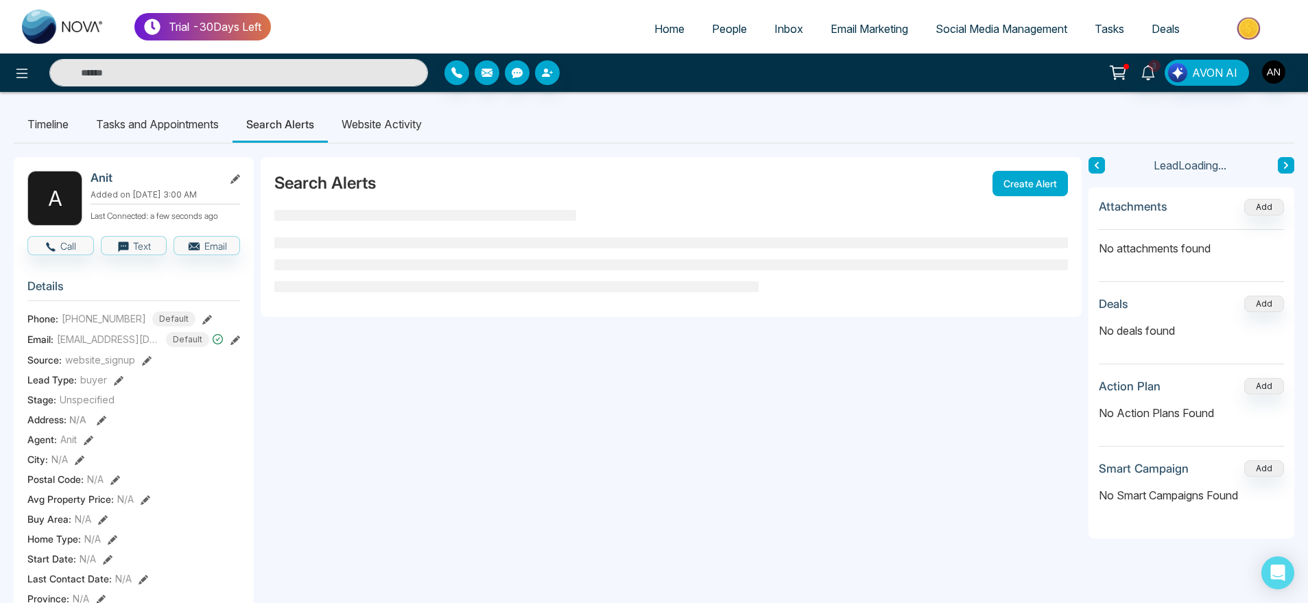
click at [365, 119] on li "Website Activity" at bounding box center [382, 124] width 108 height 37
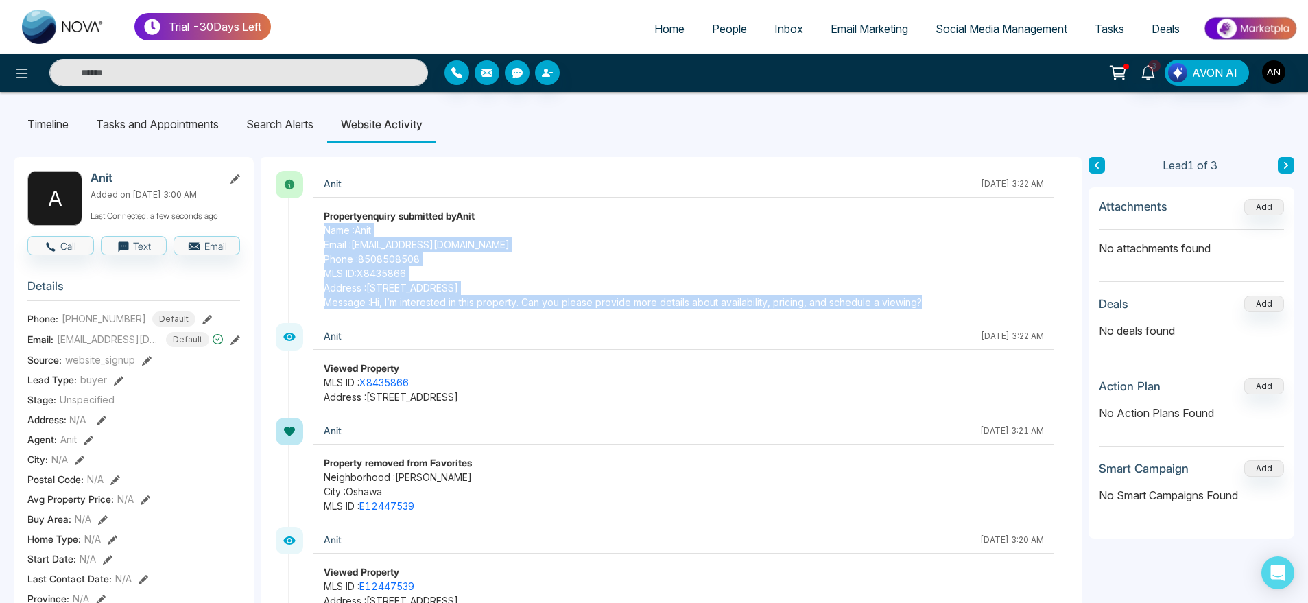
drag, startPoint x: 310, startPoint y: 229, endPoint x: 954, endPoint y: 299, distance: 648.1
click at [954, 299] on div "Anit October 7 2025 | 3:22 AM Property enquiry submitted by Anit Name : Anit Em…" at bounding box center [678, 247] width 780 height 152
click at [954, 299] on span "Message : Hi, I’m interested in this property. Can you please provide more deta…" at bounding box center [684, 302] width 720 height 14
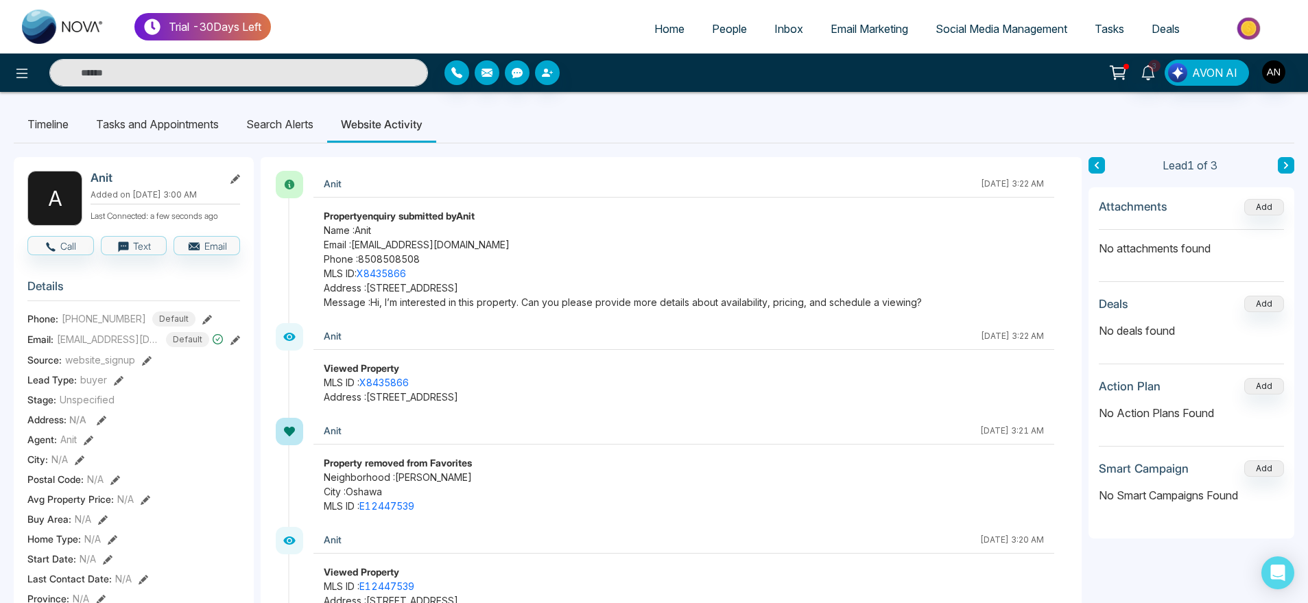
click at [309, 128] on li "Search Alerts" at bounding box center [280, 124] width 95 height 37
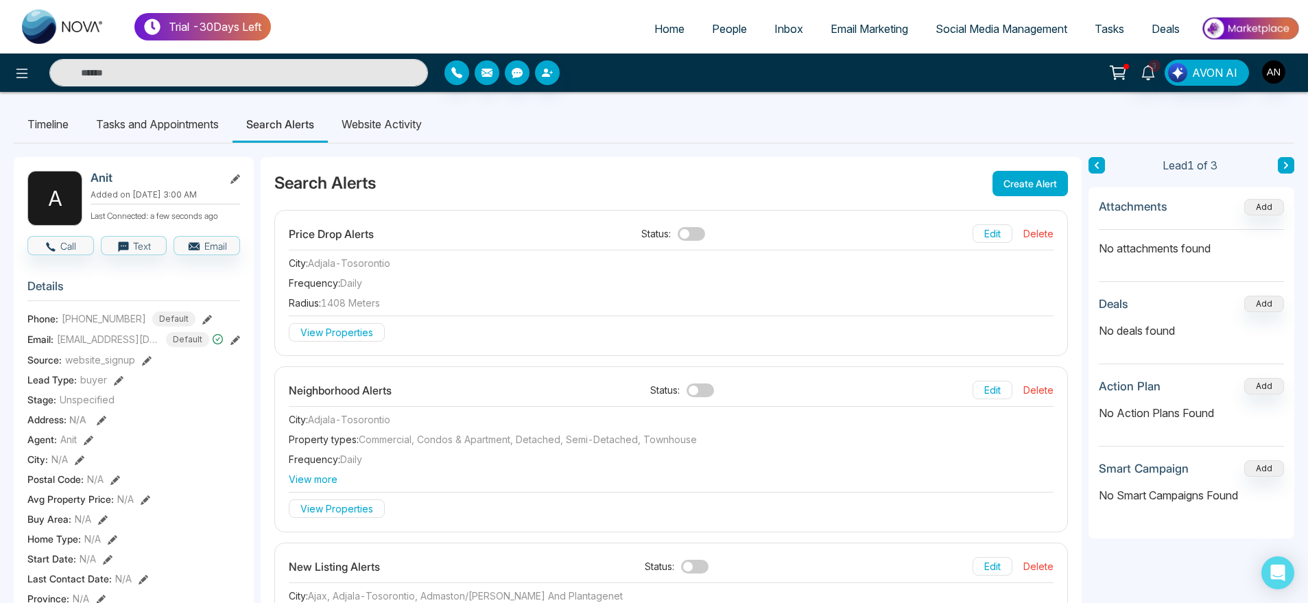
click at [369, 122] on li "Website Activity" at bounding box center [382, 124] width 108 height 37
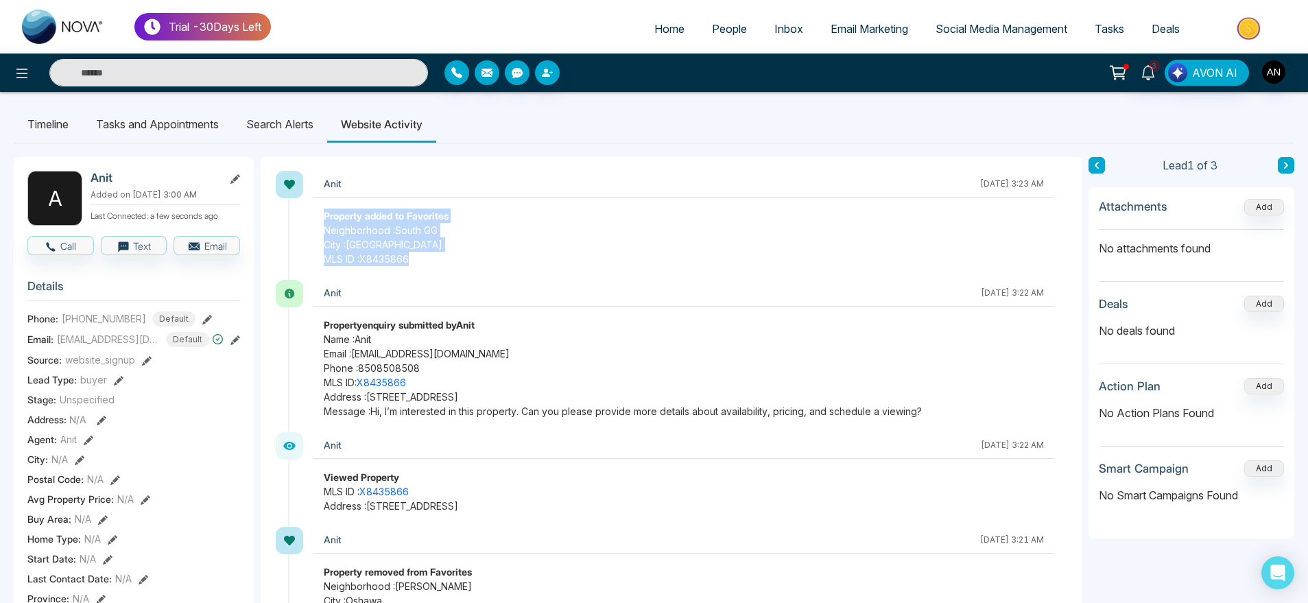
drag, startPoint x: 434, startPoint y: 259, endPoint x: 298, endPoint y: 204, distance: 145.9
click at [298, 204] on div "Anit October 7 2025 | 3:23 AM Property added to Favorites Neighborhood : South …" at bounding box center [678, 225] width 780 height 109
drag, startPoint x: 298, startPoint y: 204, endPoint x: 459, endPoint y: 257, distance: 169.0
click at [459, 257] on div "Anit October 7 2025 | 3:23 AM Property added to Favorites Neighborhood : South …" at bounding box center [678, 225] width 780 height 109
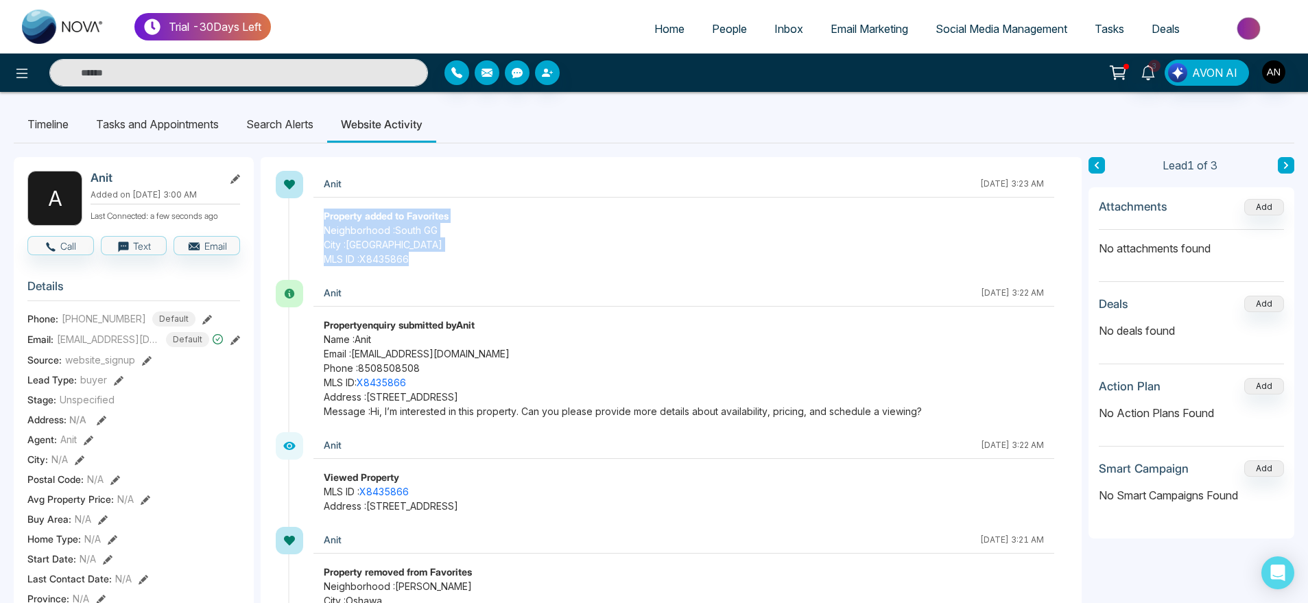
click at [459, 257] on span "MLS ID : X8435866" at bounding box center [684, 259] width 720 height 14
click at [75, 121] on li "Timeline" at bounding box center [48, 124] width 69 height 37
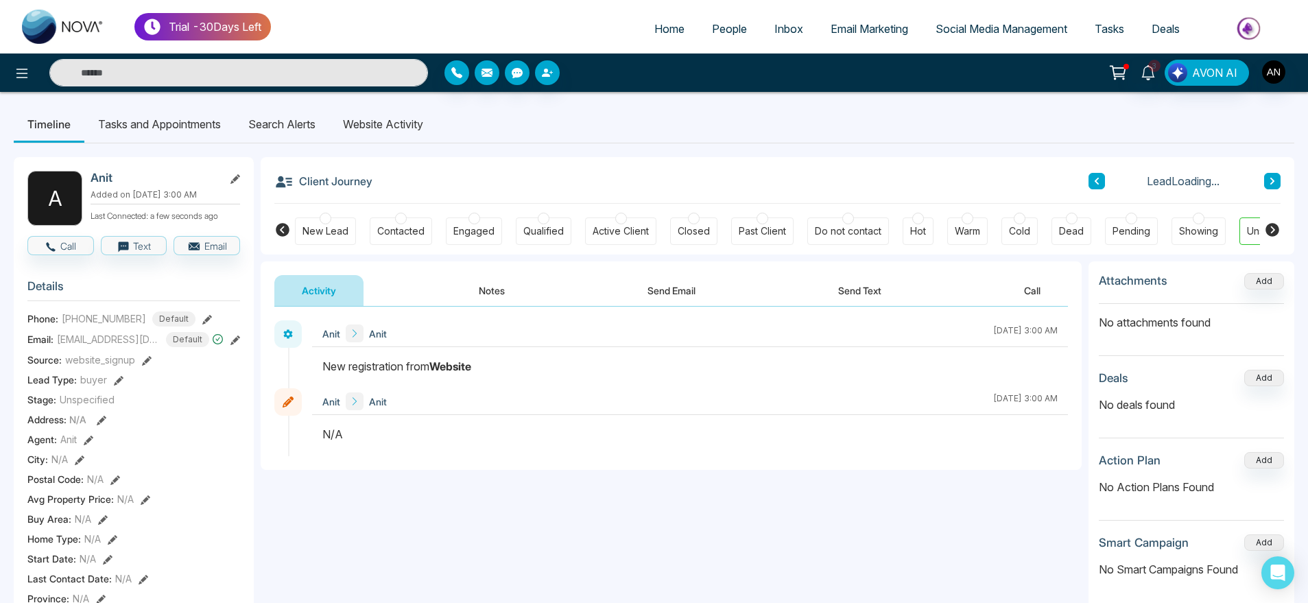
click at [403, 114] on li "Website Activity" at bounding box center [383, 124] width 108 height 37
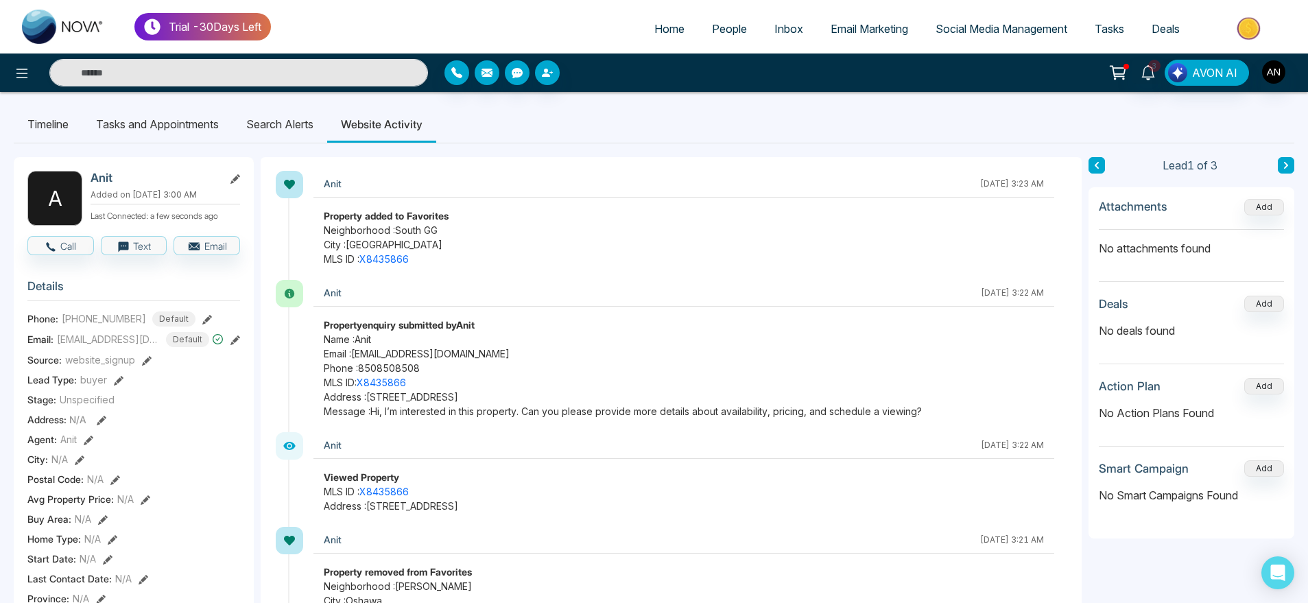
click at [47, 121] on li "Timeline" at bounding box center [48, 124] width 69 height 37
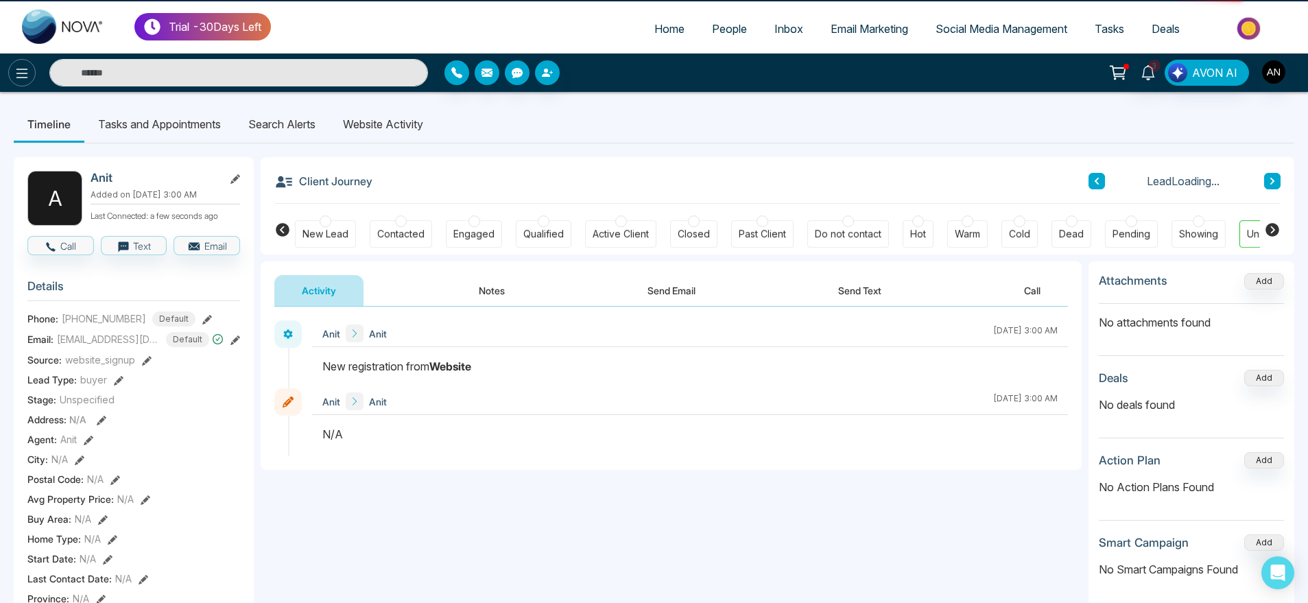
click at [20, 69] on icon at bounding box center [22, 73] width 16 height 16
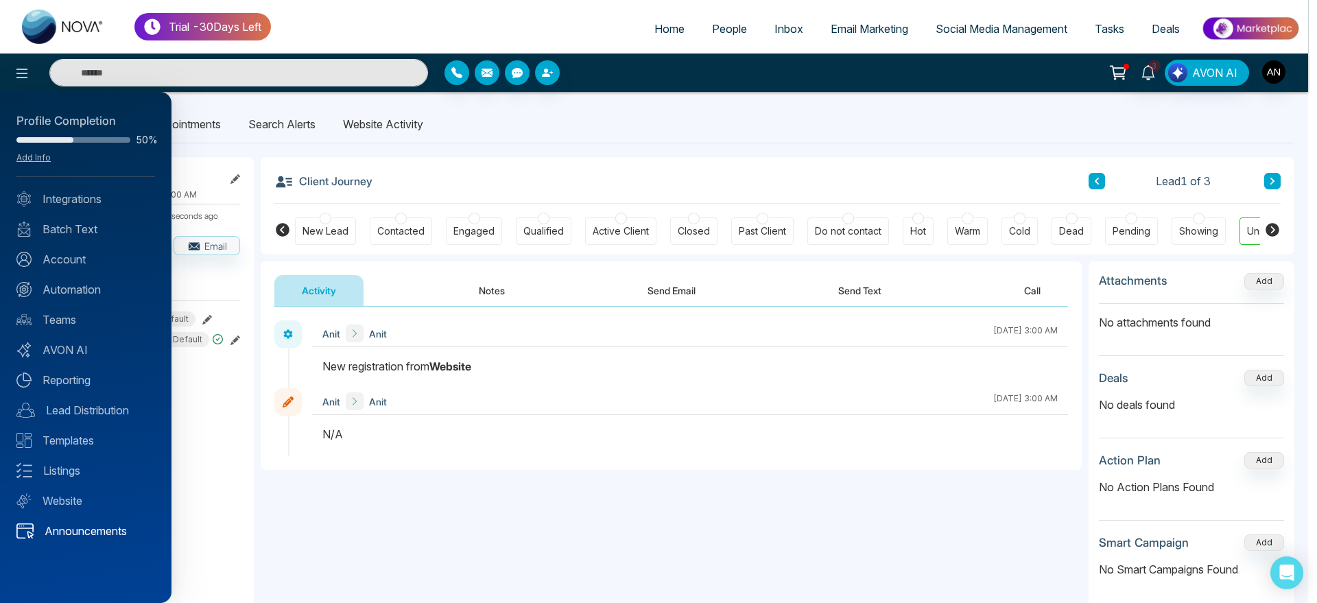
click at [121, 536] on link "Announcements" at bounding box center [85, 531] width 139 height 16
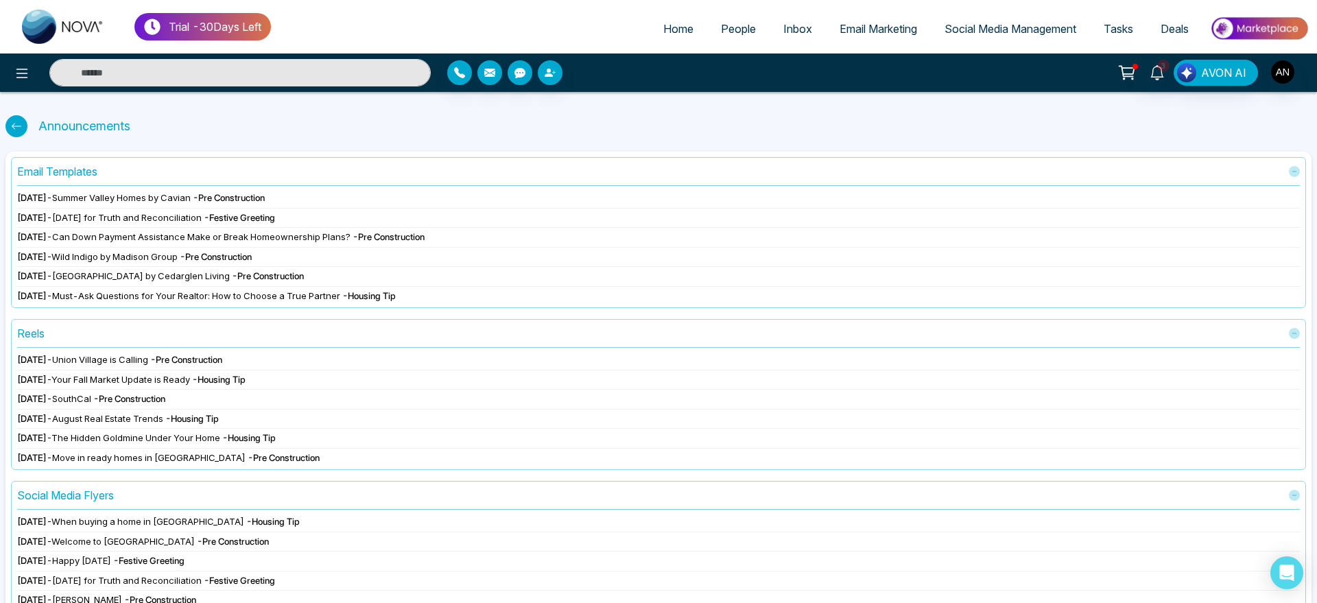
click at [17, 125] on icon at bounding box center [16, 126] width 11 height 11
click at [25, 66] on icon at bounding box center [22, 73] width 16 height 16
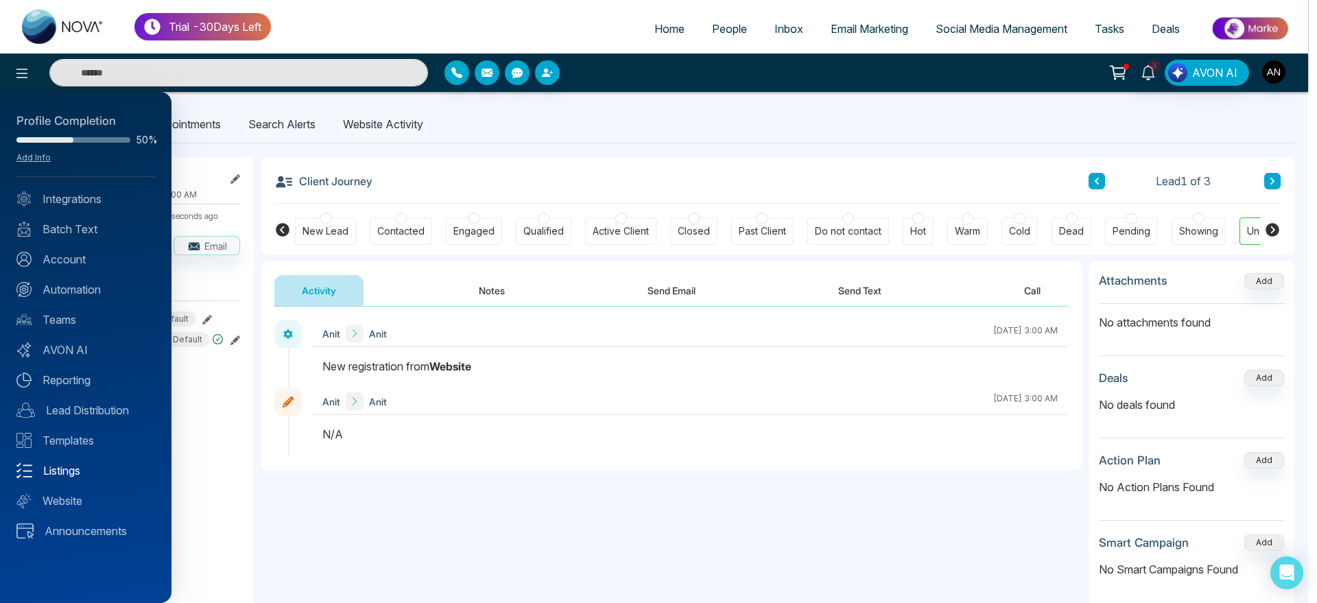
click at [83, 475] on link "Listings" at bounding box center [85, 470] width 139 height 16
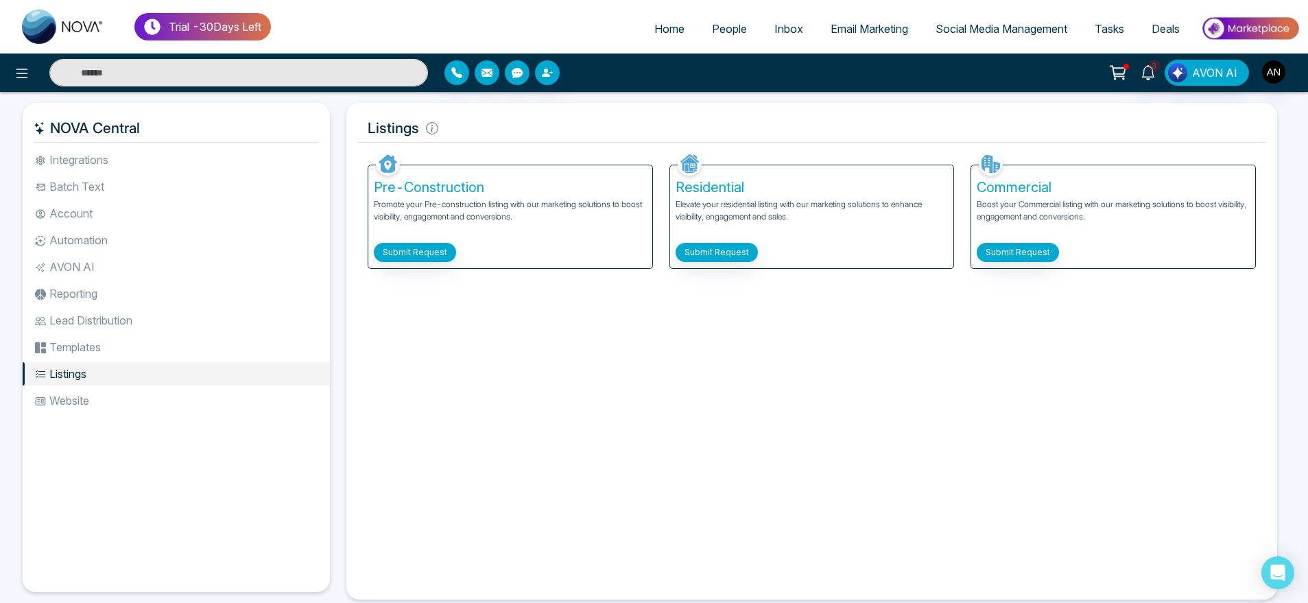
click at [96, 347] on li "Templates" at bounding box center [176, 347] width 307 height 23
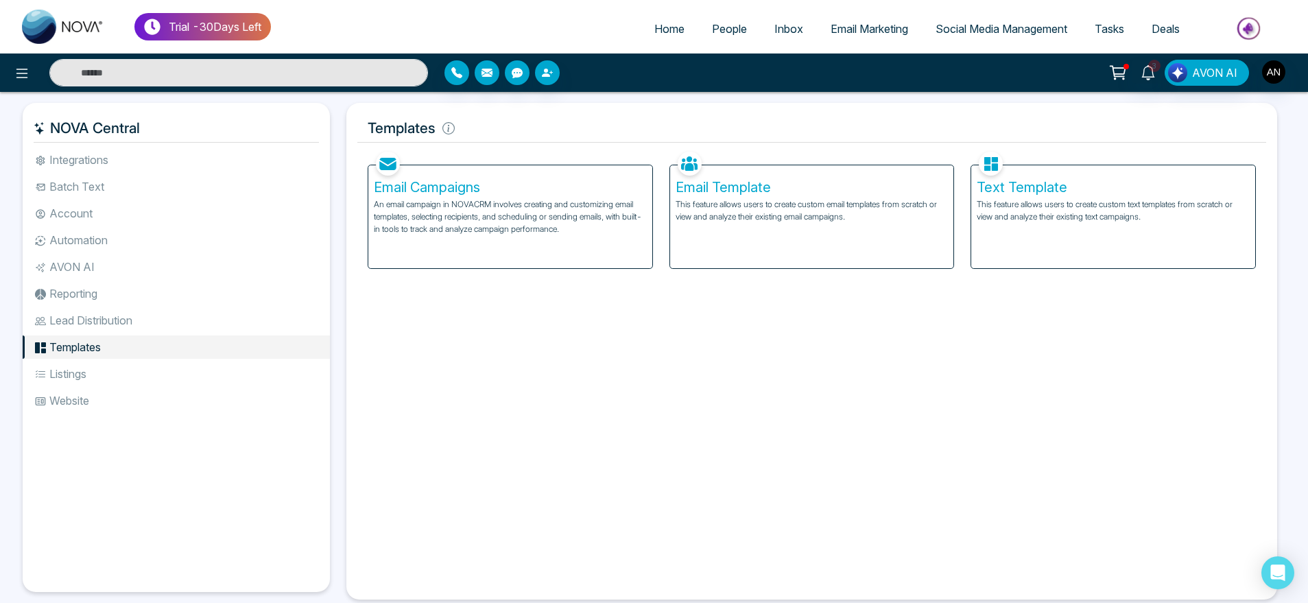
click at [178, 375] on li "Listings" at bounding box center [176, 373] width 307 height 23
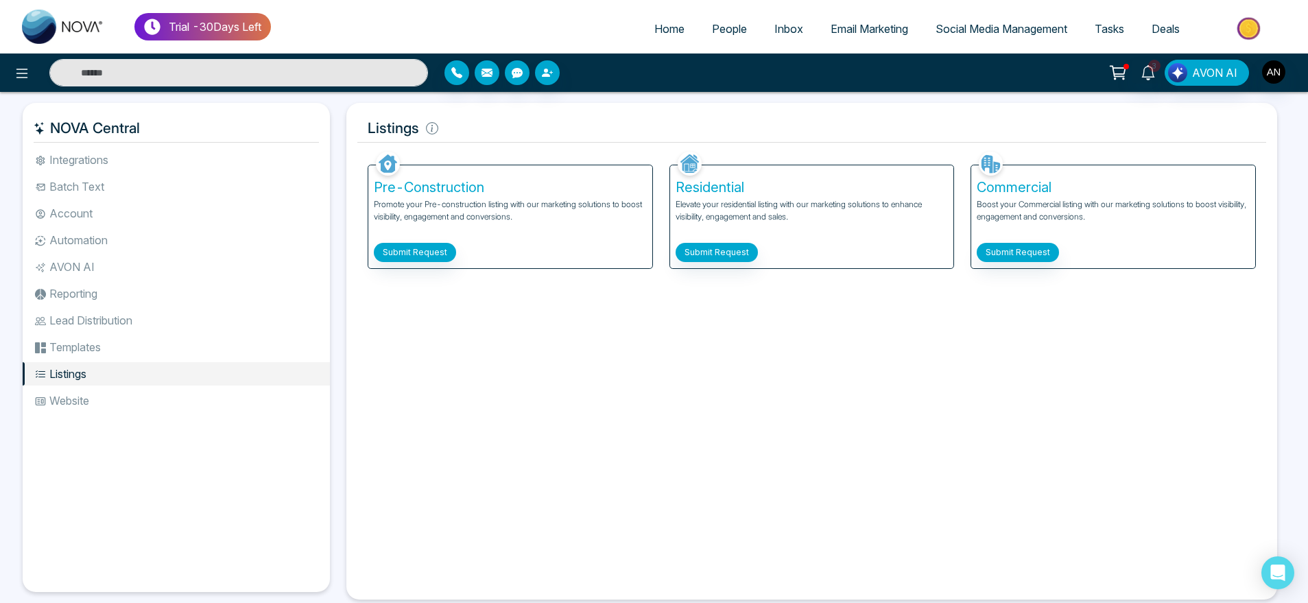
click at [105, 395] on li "Website" at bounding box center [176, 400] width 307 height 23
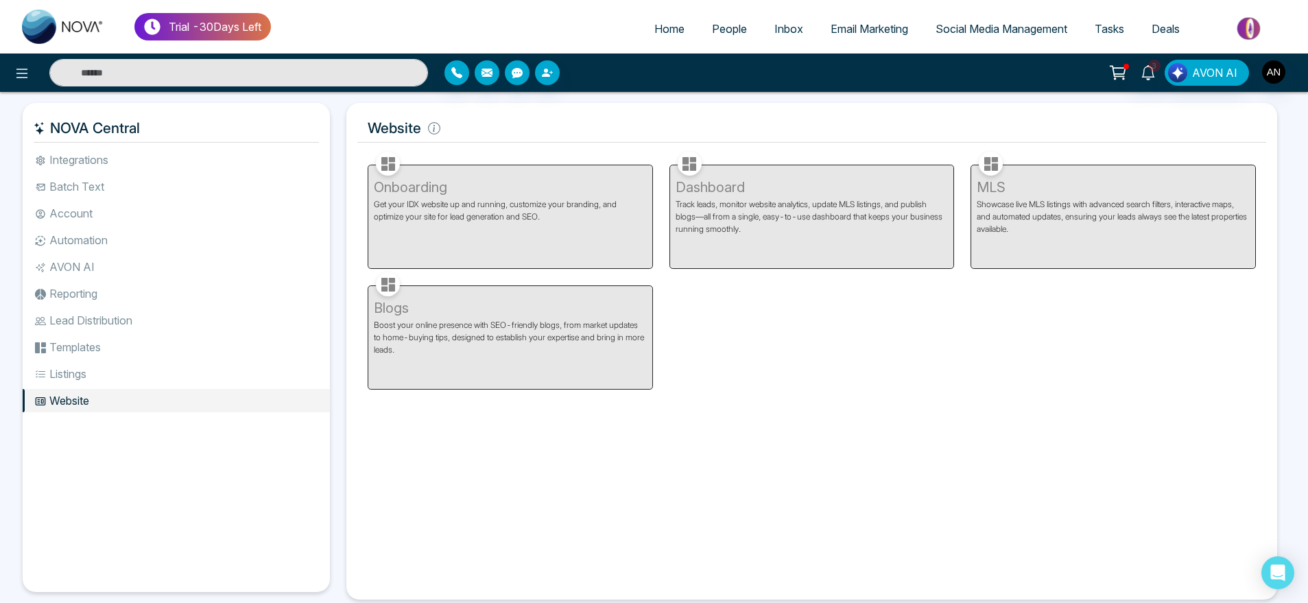
click at [665, 28] on span "Home" at bounding box center [670, 29] width 30 height 14
select select "*"
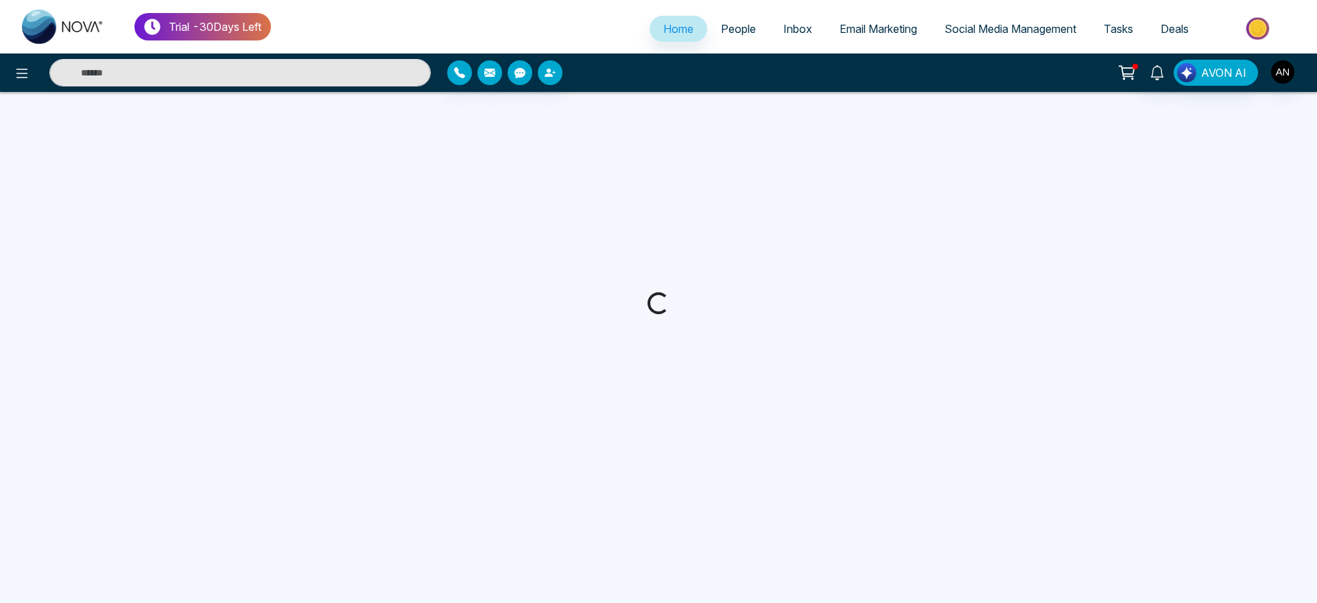
select select "*"
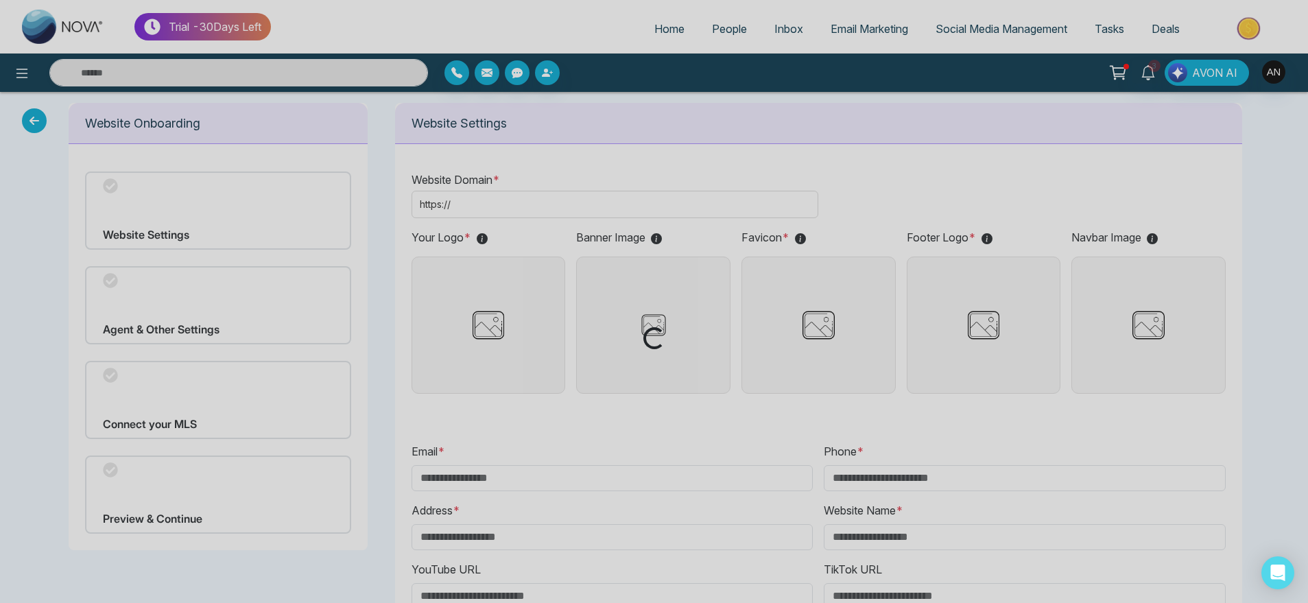
drag, startPoint x: 508, startPoint y: 242, endPoint x: 591, endPoint y: 148, distance: 125.5
click at [591, 148] on div "Loading..." at bounding box center [654, 301] width 1308 height 603
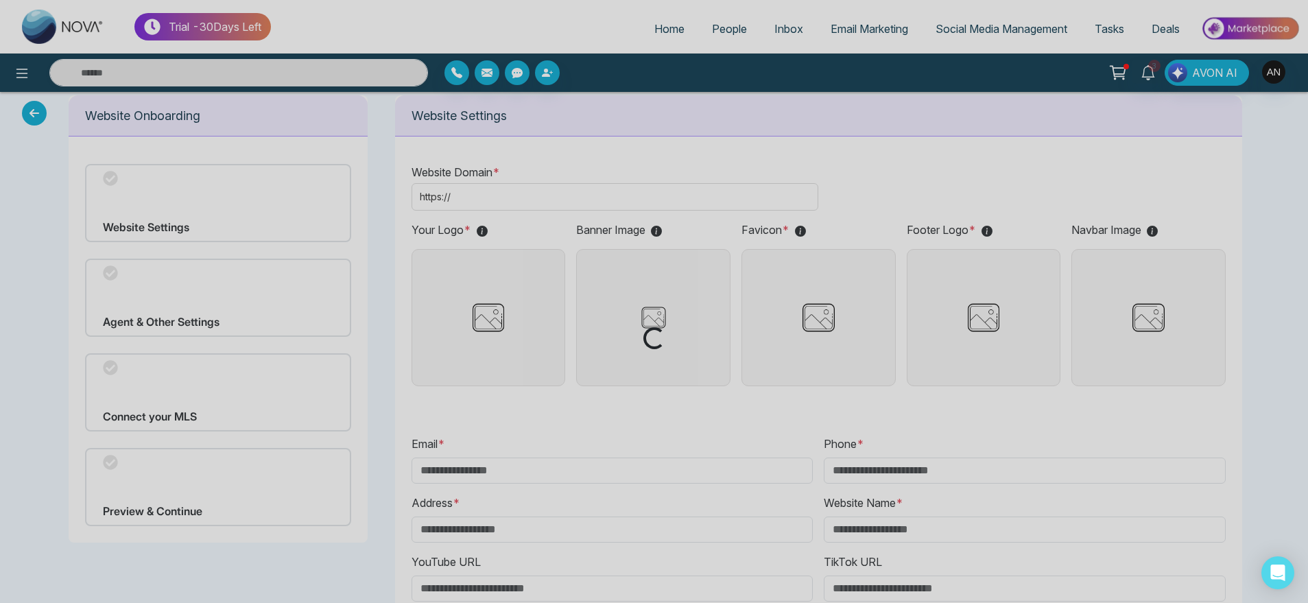
scroll to position [9, 0]
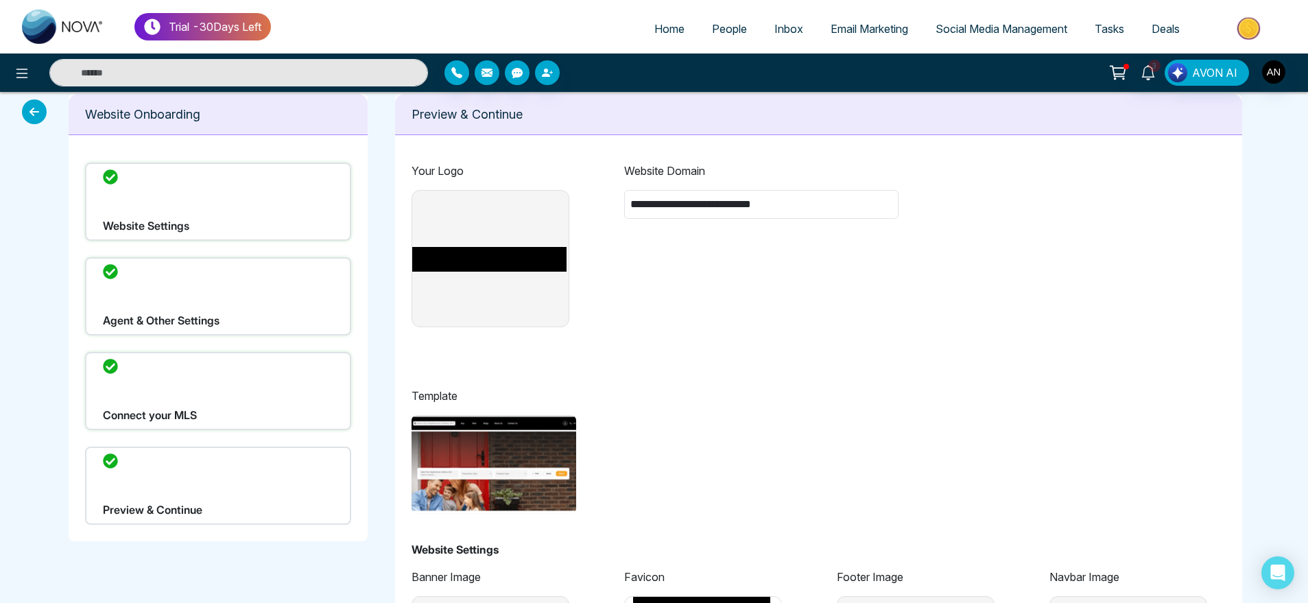
type input "**********"
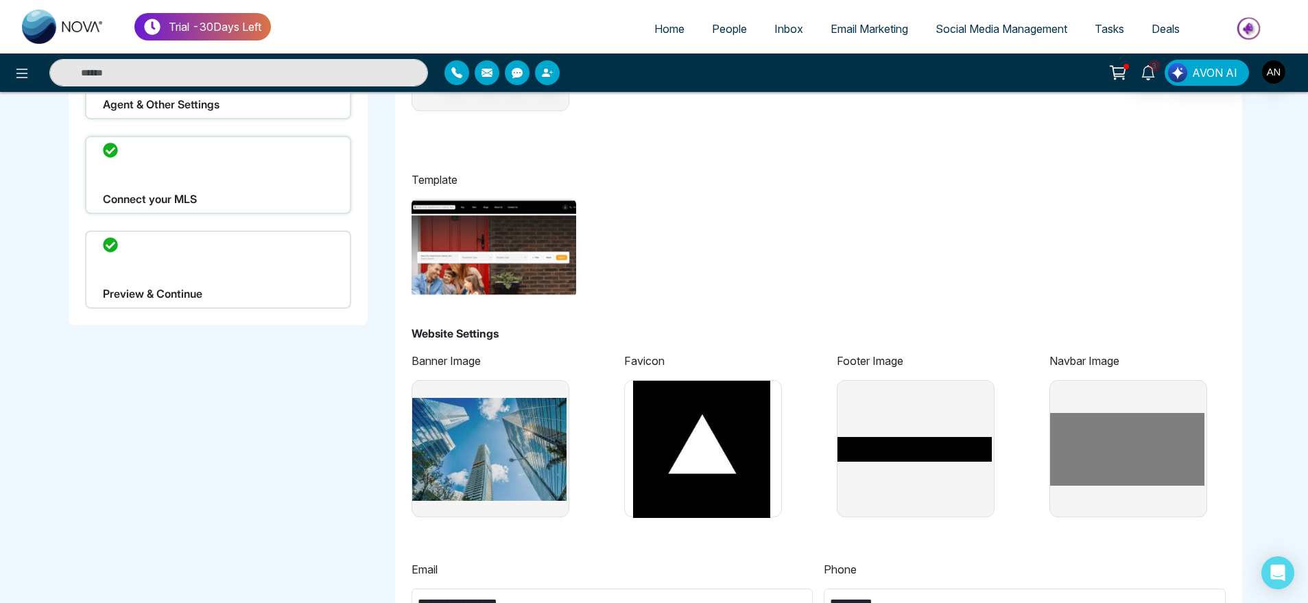
scroll to position [0, 0]
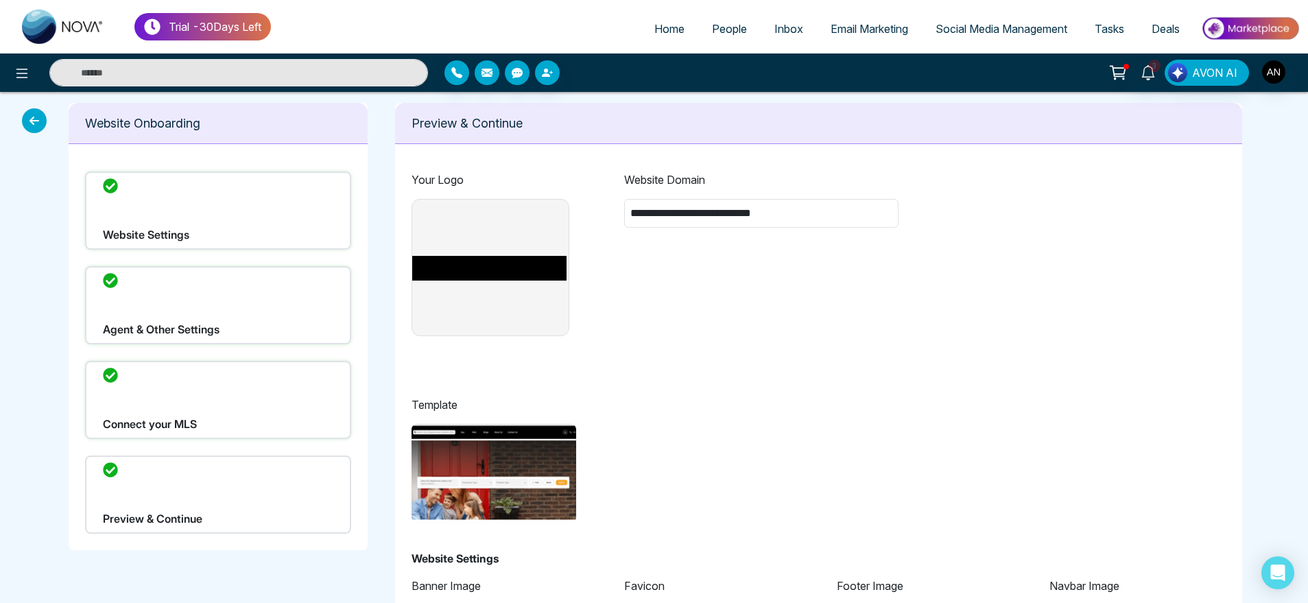
click at [227, 204] on div "Website Settings" at bounding box center [218, 211] width 266 height 78
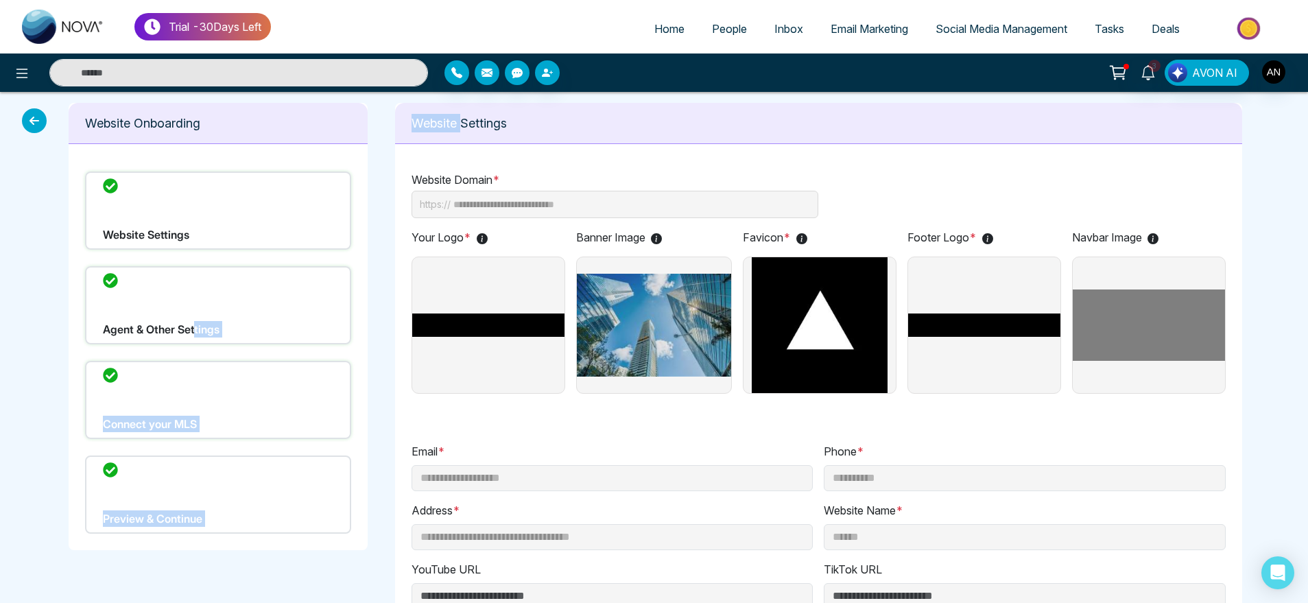
drag, startPoint x: 463, startPoint y: 129, endPoint x: 194, endPoint y: 307, distance: 322.4
click at [194, 307] on div "Agent & Other Settings" at bounding box center [218, 305] width 266 height 78
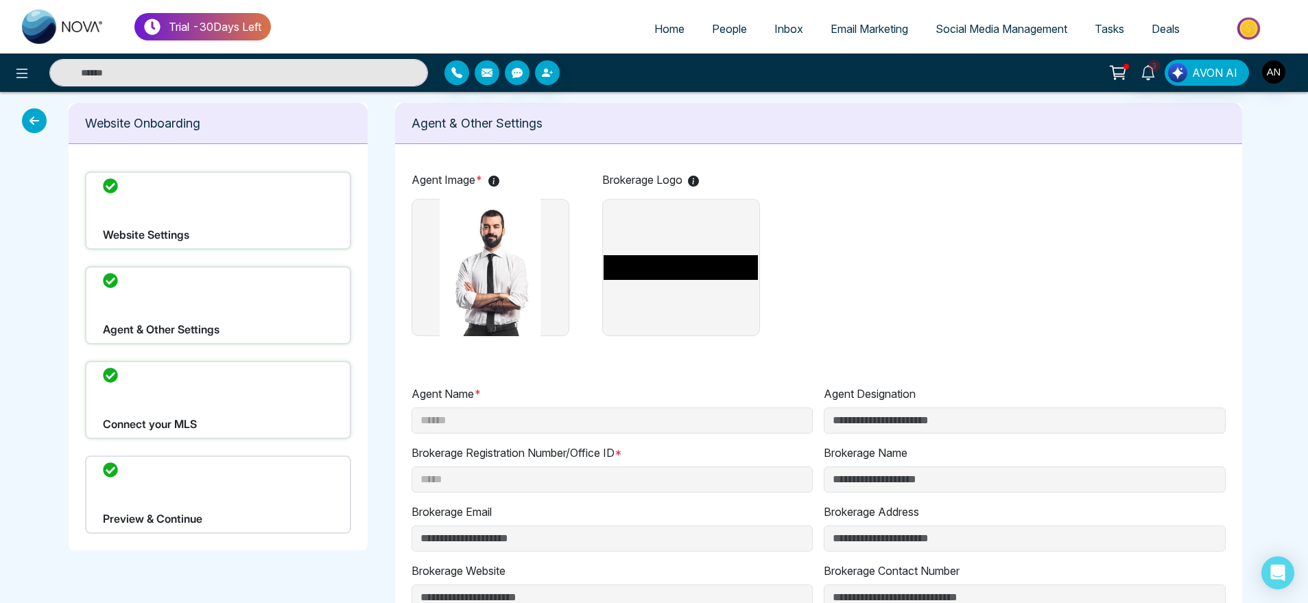
click at [228, 372] on div "Connect your MLS" at bounding box center [218, 400] width 266 height 78
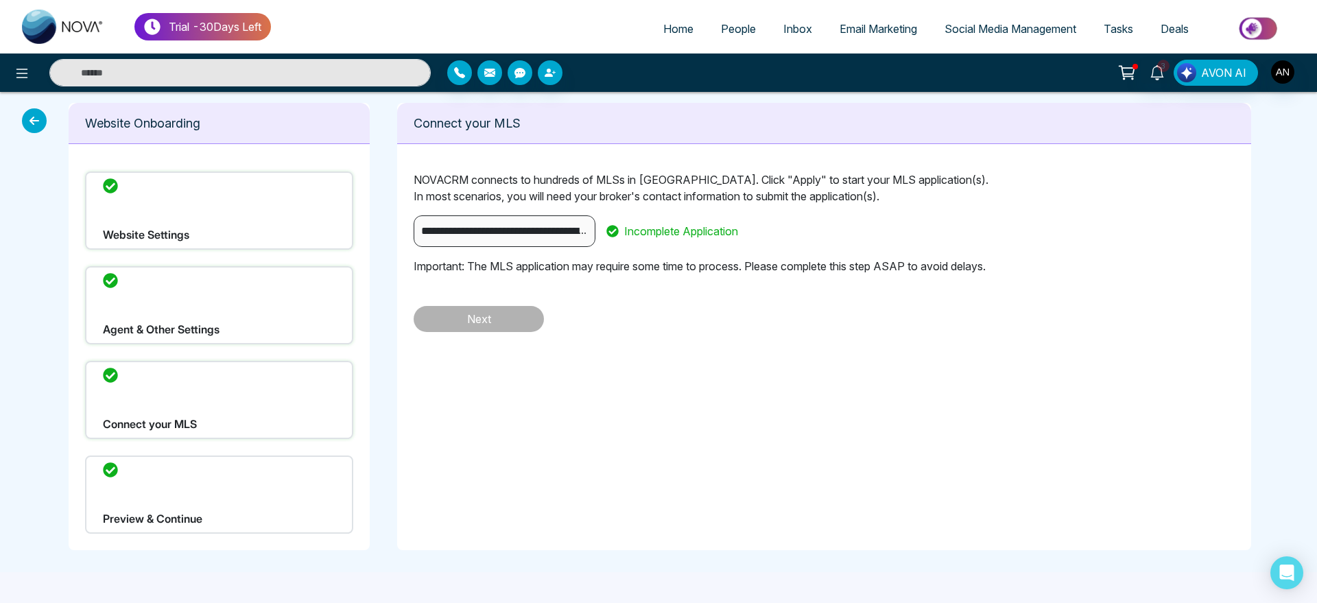
drag, startPoint x: 211, startPoint y: 548, endPoint x: 277, endPoint y: 498, distance: 81.8
click at [277, 498] on div "Website Settings Agent & Other Settings Connect your MLS Preview & Continue" at bounding box center [219, 352] width 301 height 395
click at [277, 498] on div "Preview & Continue" at bounding box center [219, 495] width 268 height 78
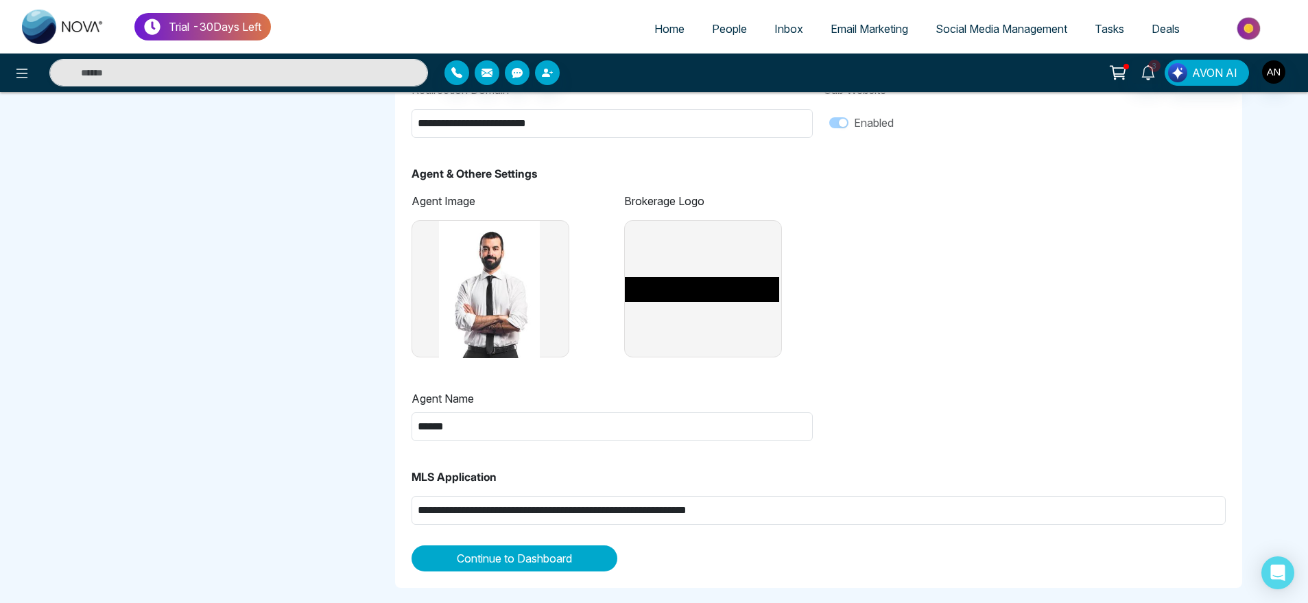
scroll to position [846, 0]
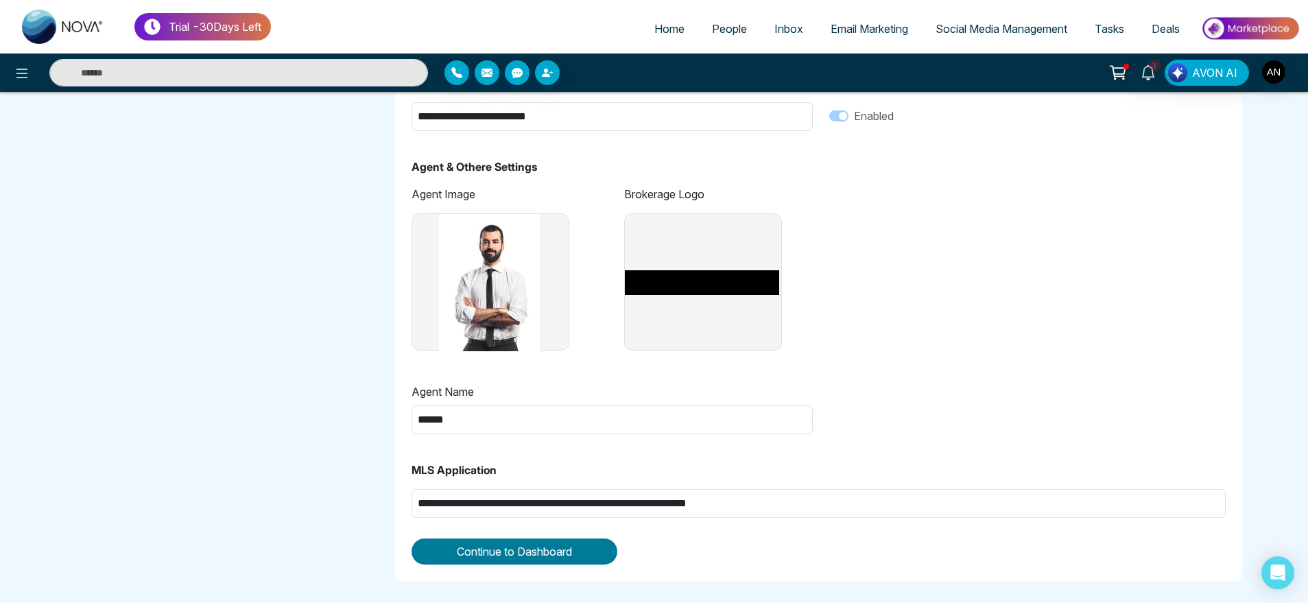
click at [546, 554] on span "Continue to Dashboard" at bounding box center [514, 551] width 115 height 16
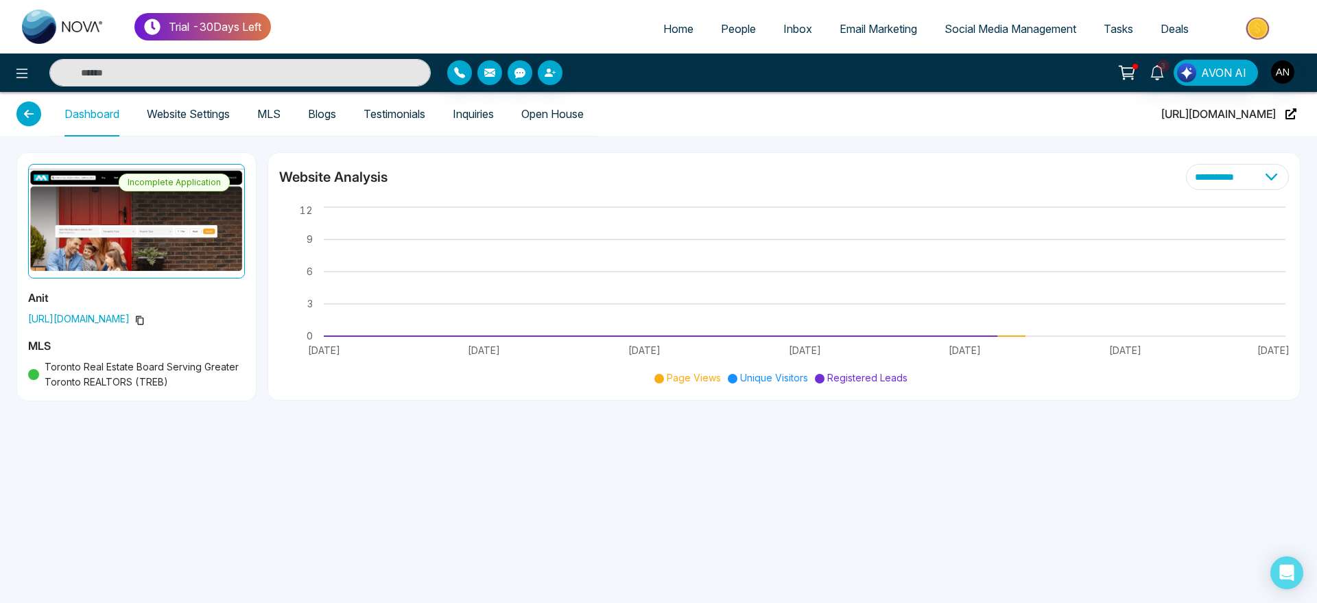
click at [182, 120] on link "Website Settings" at bounding box center [188, 114] width 83 height 12
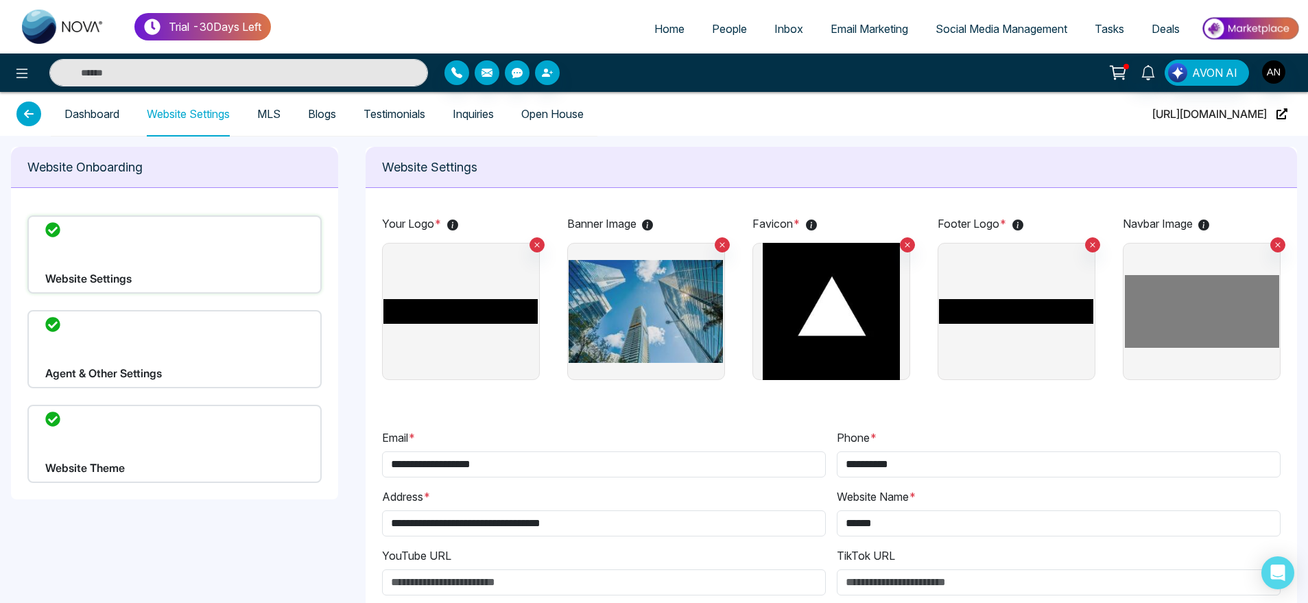
type input "**********"
type input "******"
type input "**********"
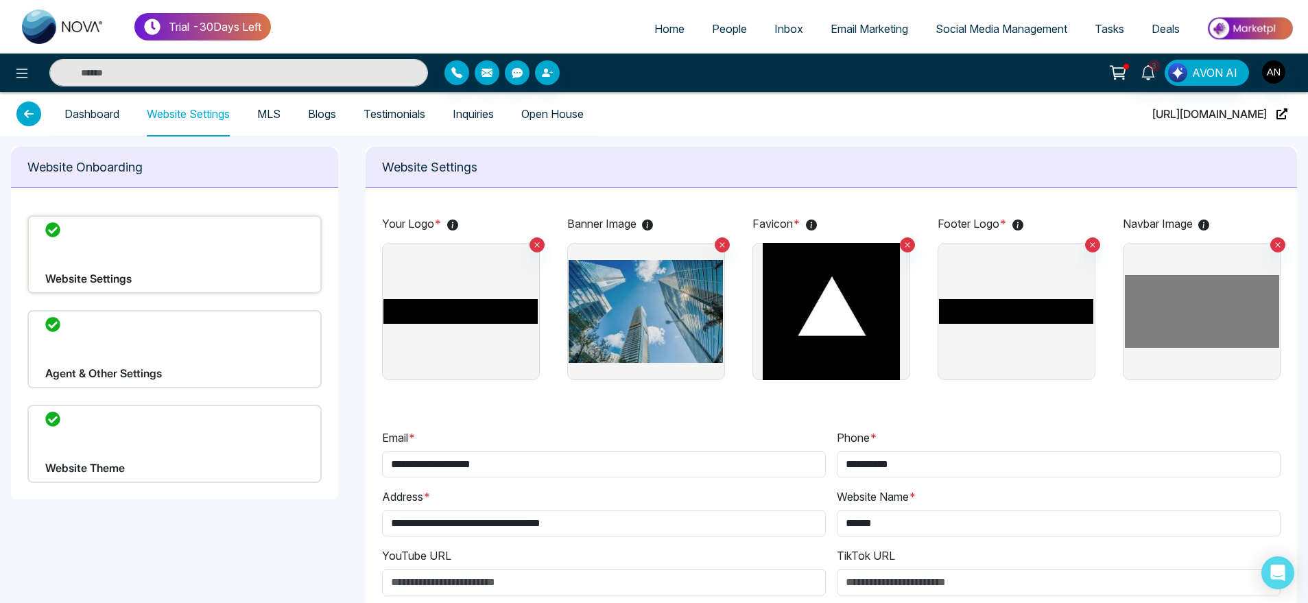
click at [174, 406] on div "Website Theme" at bounding box center [174, 444] width 294 height 78
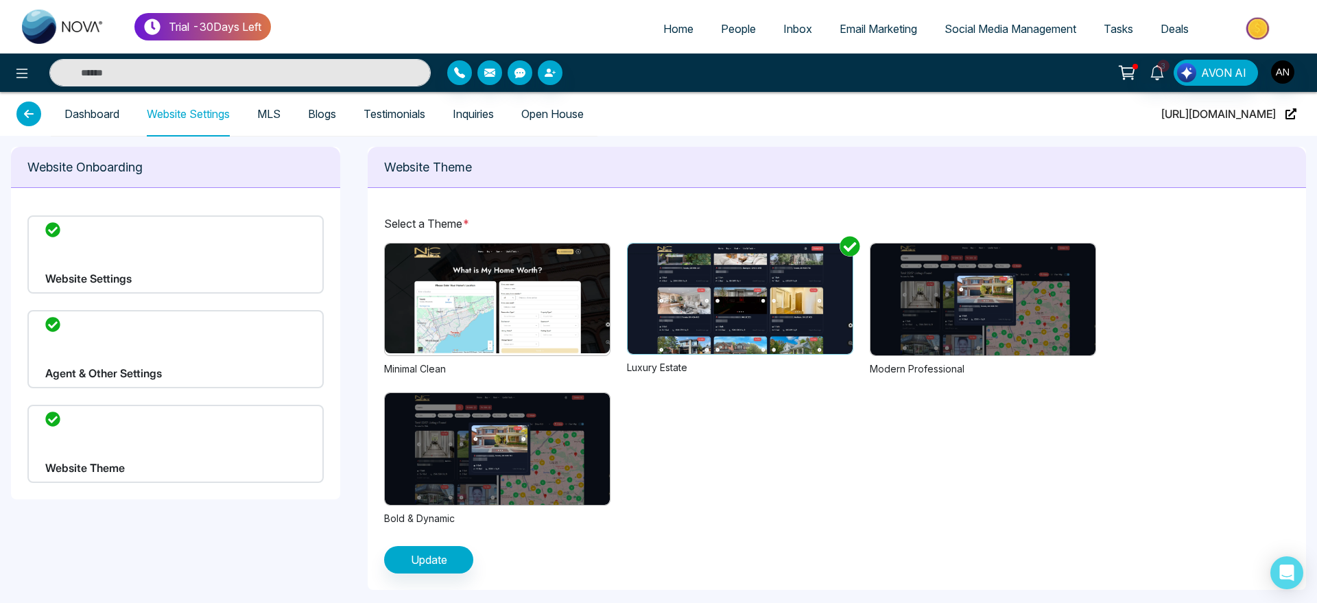
click at [579, 340] on img at bounding box center [497, 299] width 225 height 110
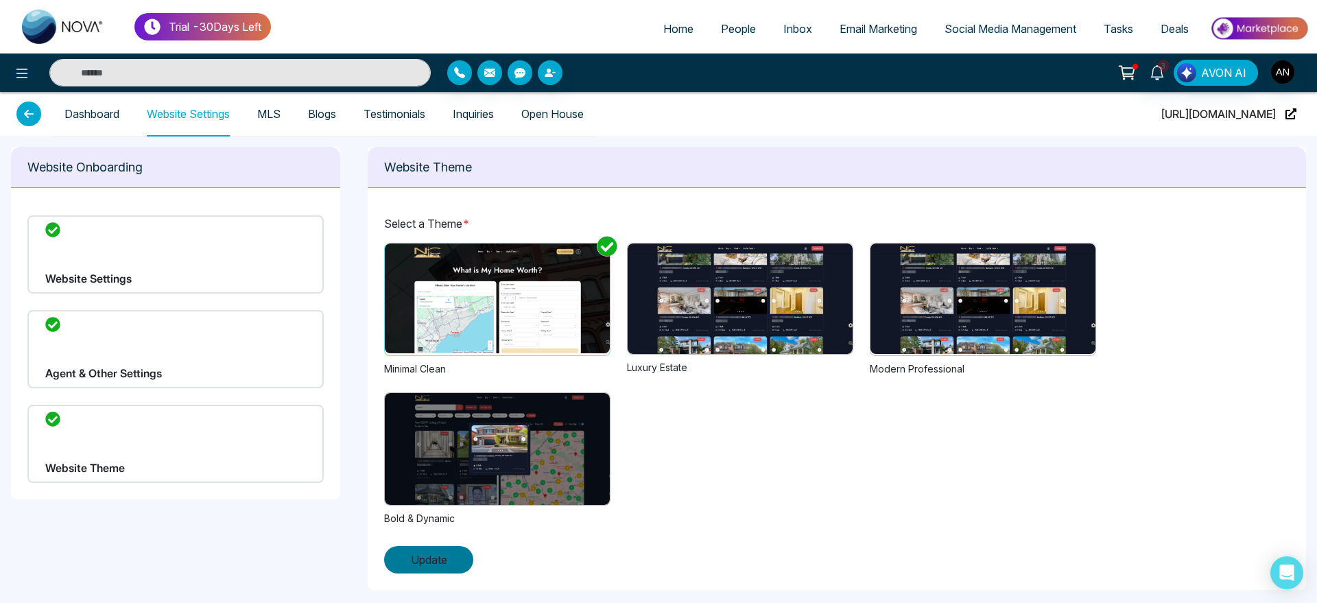
click at [438, 563] on span "Update" at bounding box center [429, 560] width 36 height 16
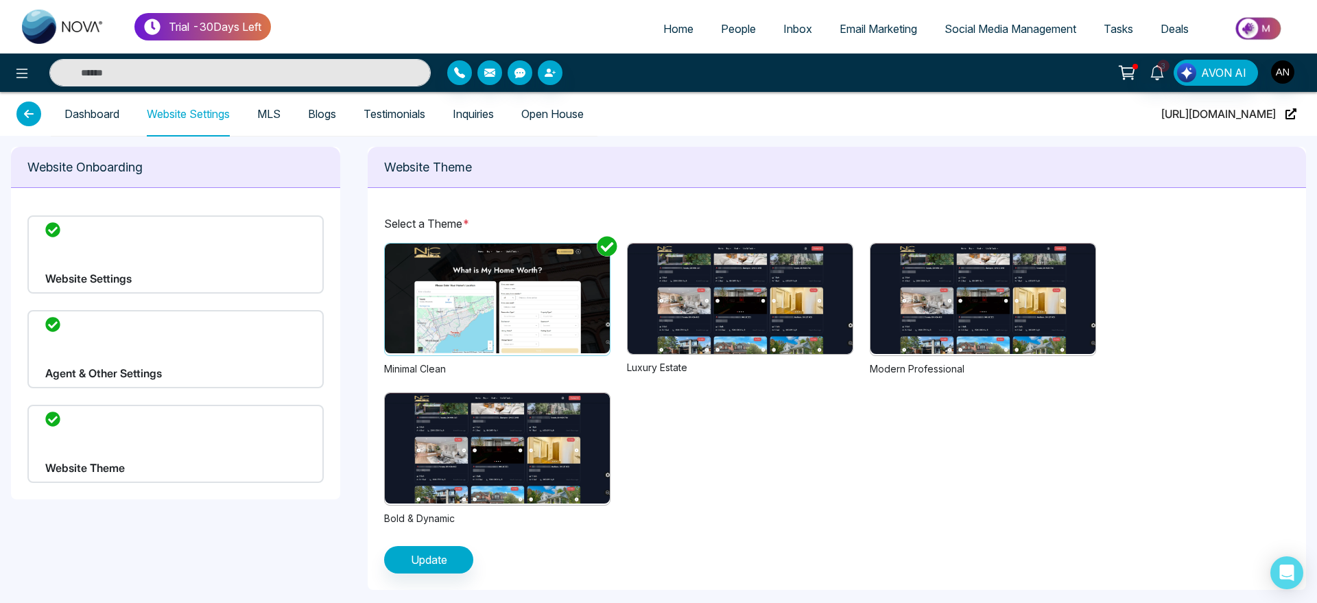
click at [723, 321] on img at bounding box center [740, 299] width 225 height 110
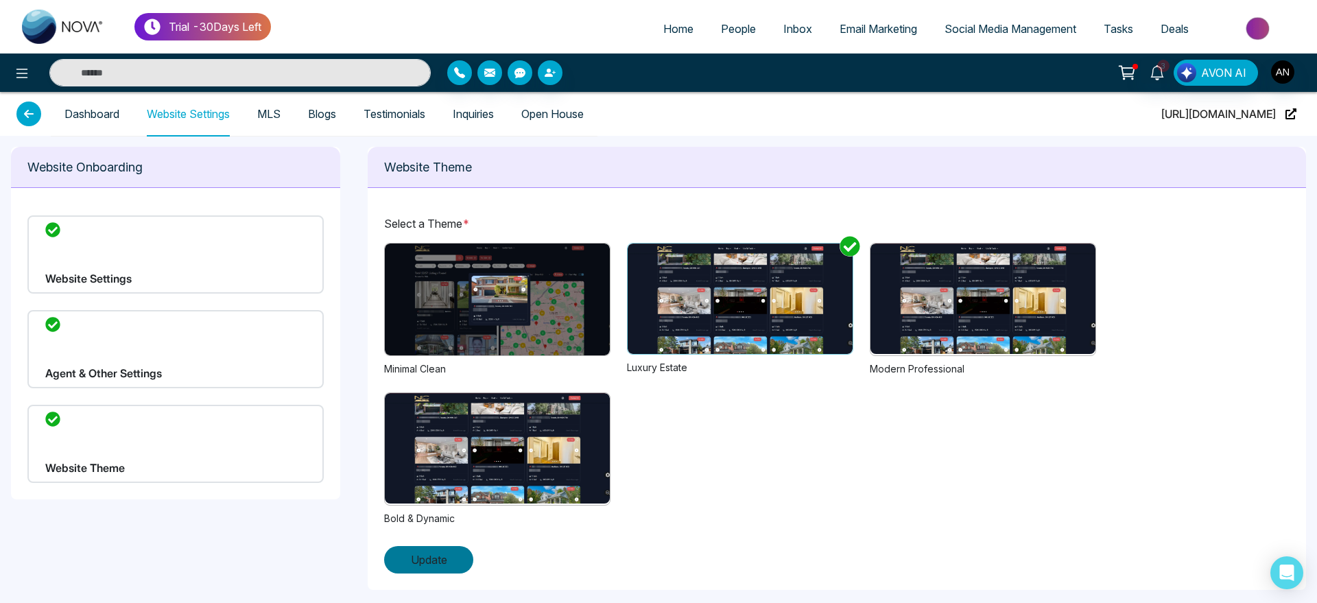
click at [437, 573] on button "Update" at bounding box center [428, 559] width 89 height 27
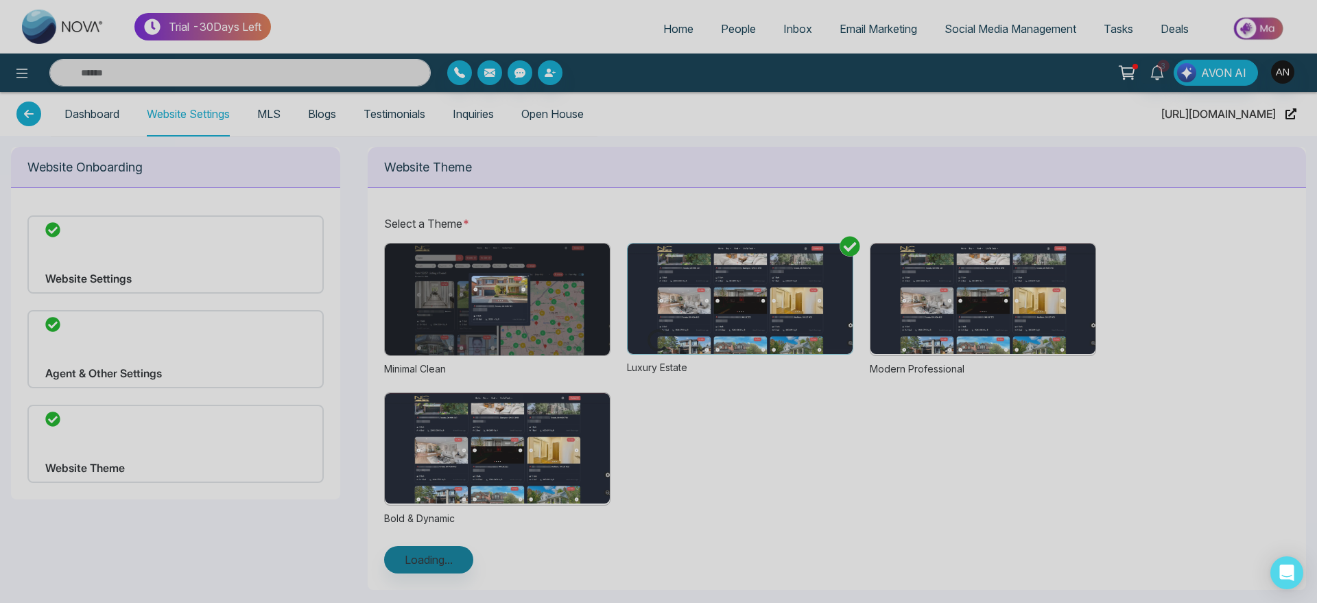
click at [437, 573] on div "Loading..." at bounding box center [658, 301] width 1317 height 603
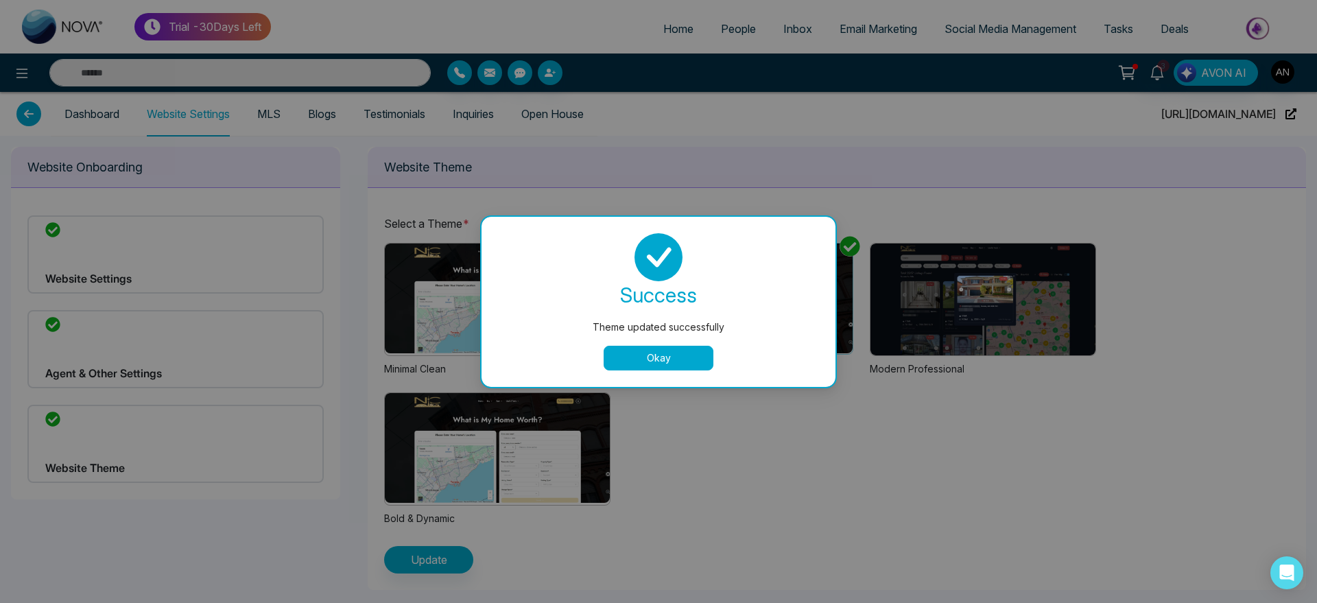
click at [691, 346] on button "Okay" at bounding box center [659, 358] width 110 height 25
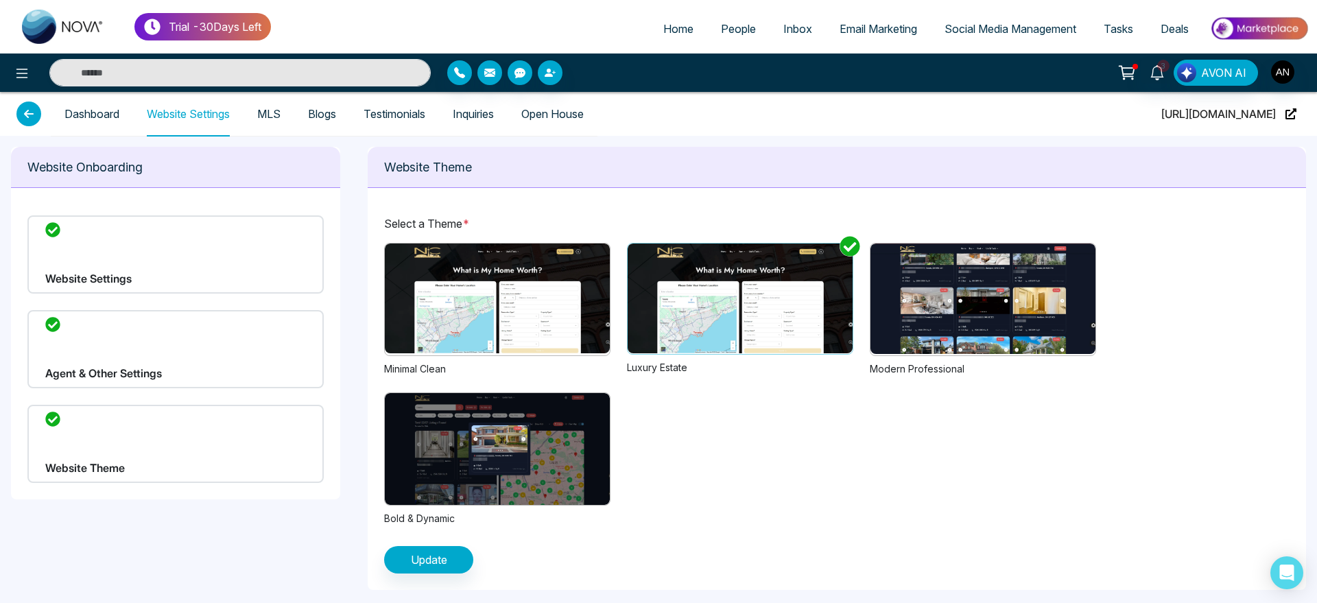
click at [1081, 266] on img at bounding box center [983, 299] width 225 height 110
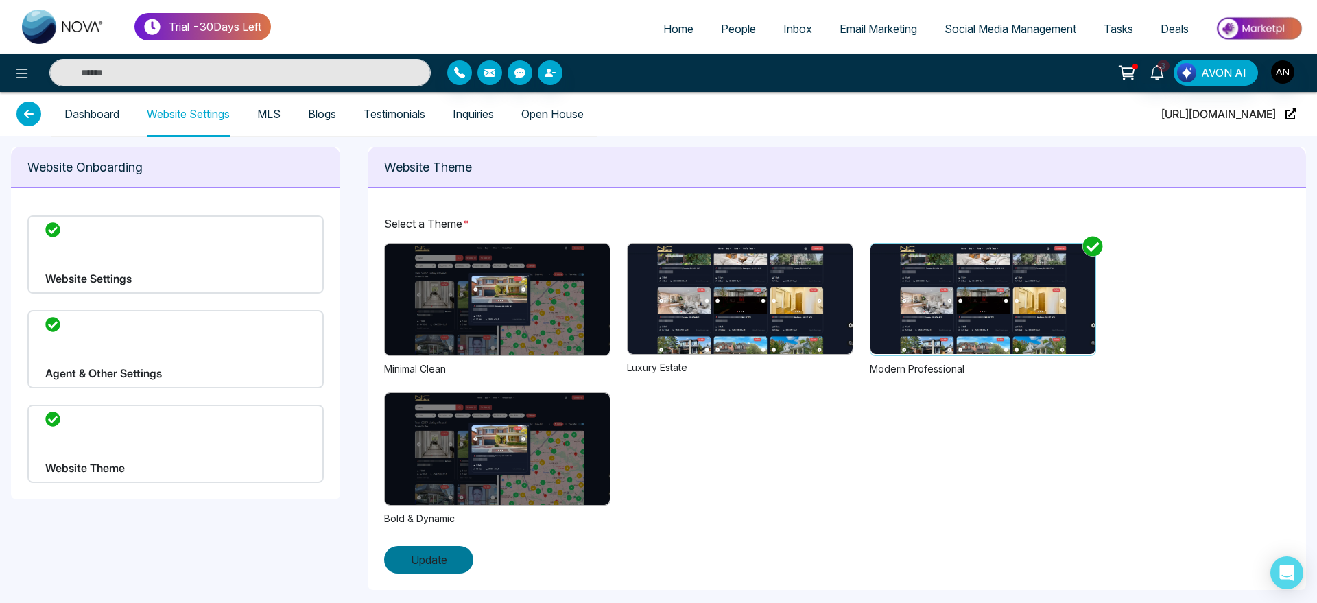
click at [451, 563] on button "Update" at bounding box center [428, 559] width 89 height 27
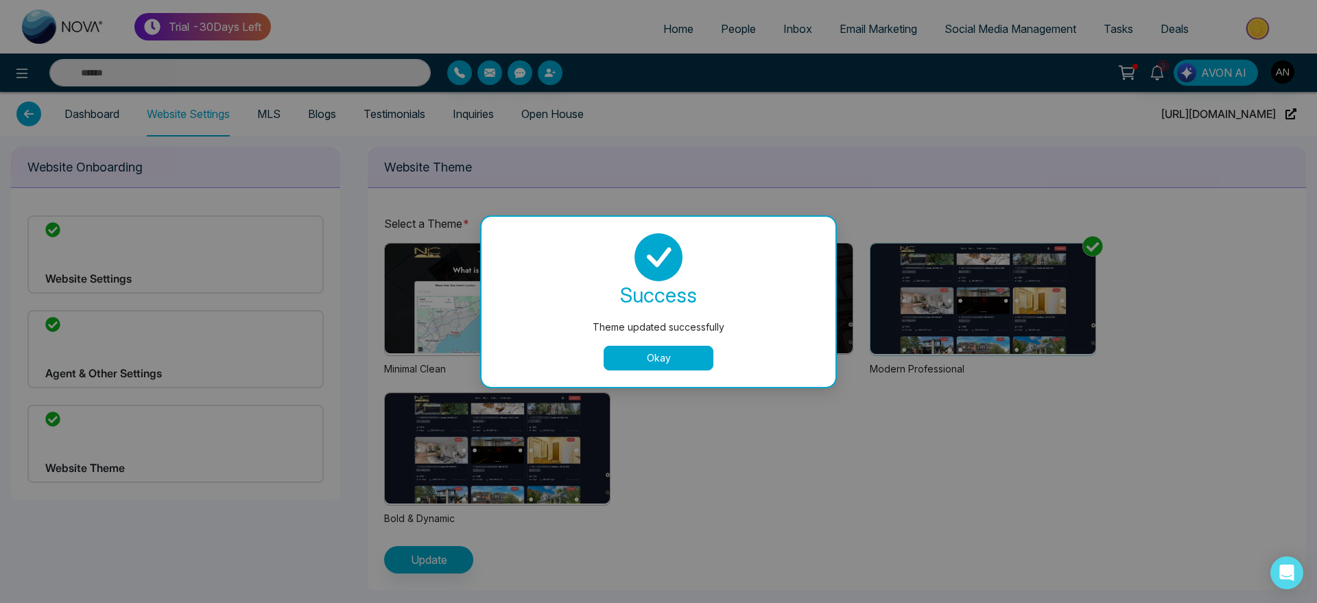
click at [673, 347] on button "Okay" at bounding box center [659, 358] width 110 height 25
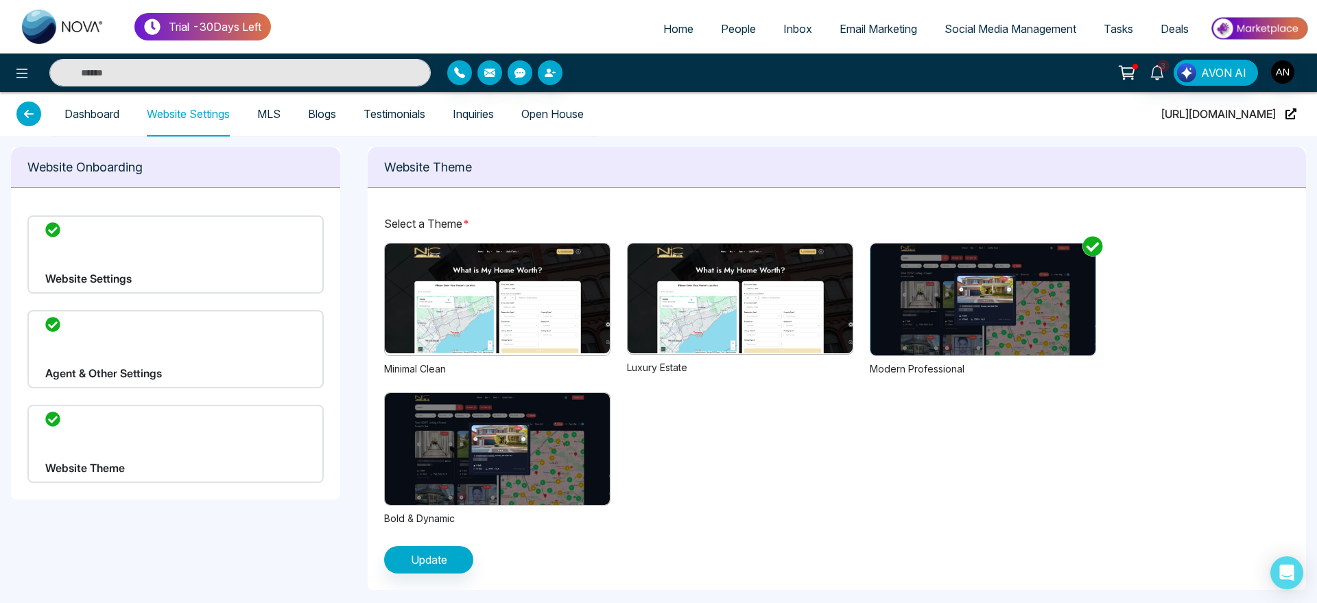
click at [718, 294] on img at bounding box center [740, 299] width 225 height 110
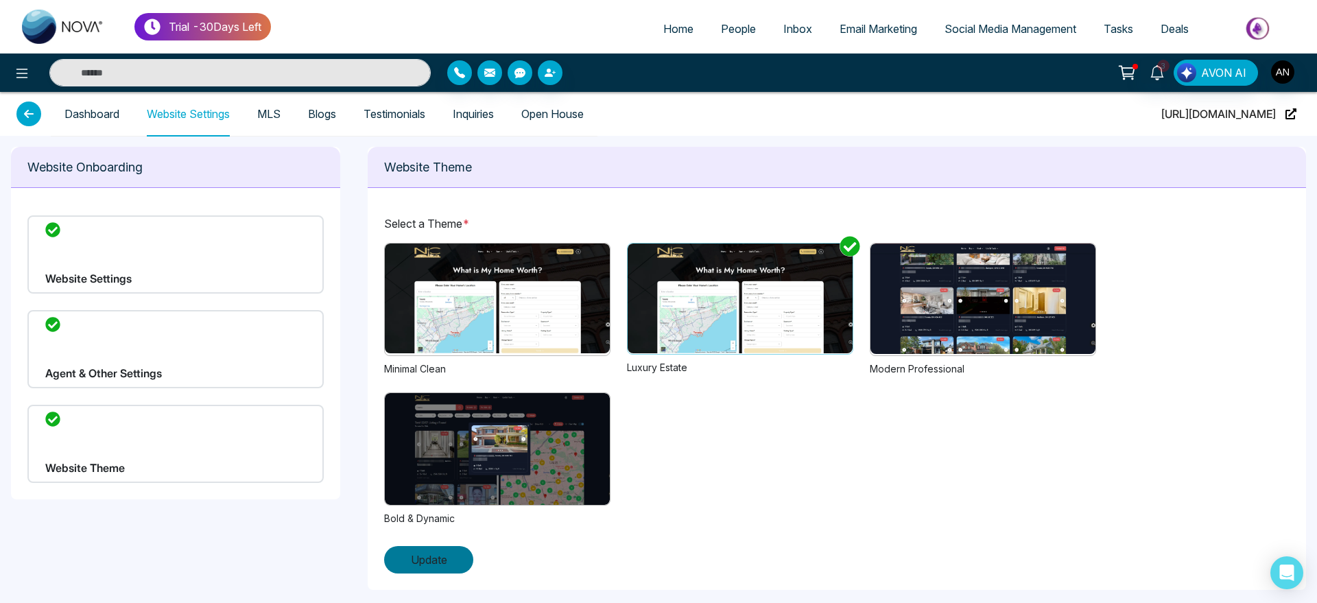
click at [454, 565] on button "Update" at bounding box center [428, 559] width 89 height 27
